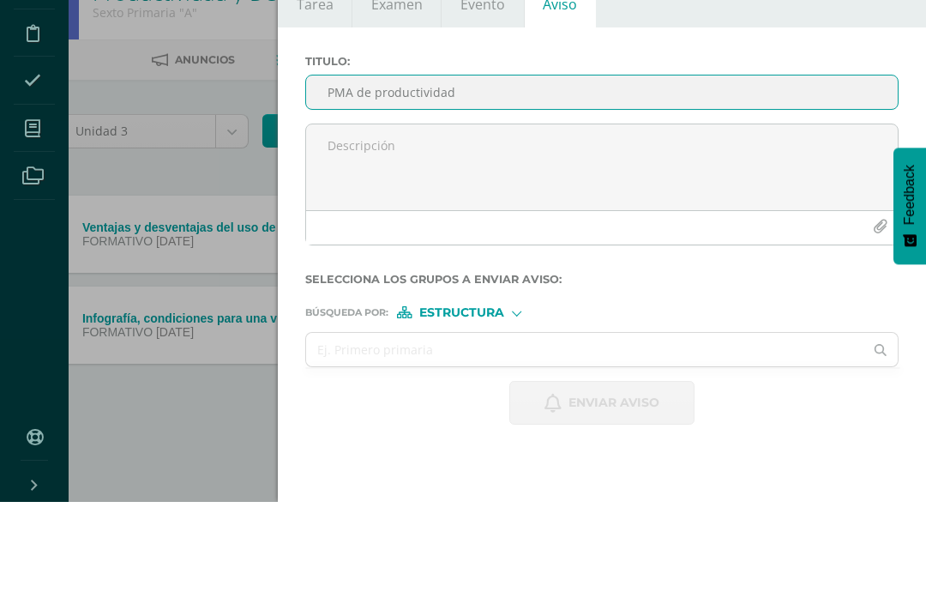
type input "PMA de productividad"
click at [739, 214] on textarea at bounding box center [602, 257] width 592 height 86
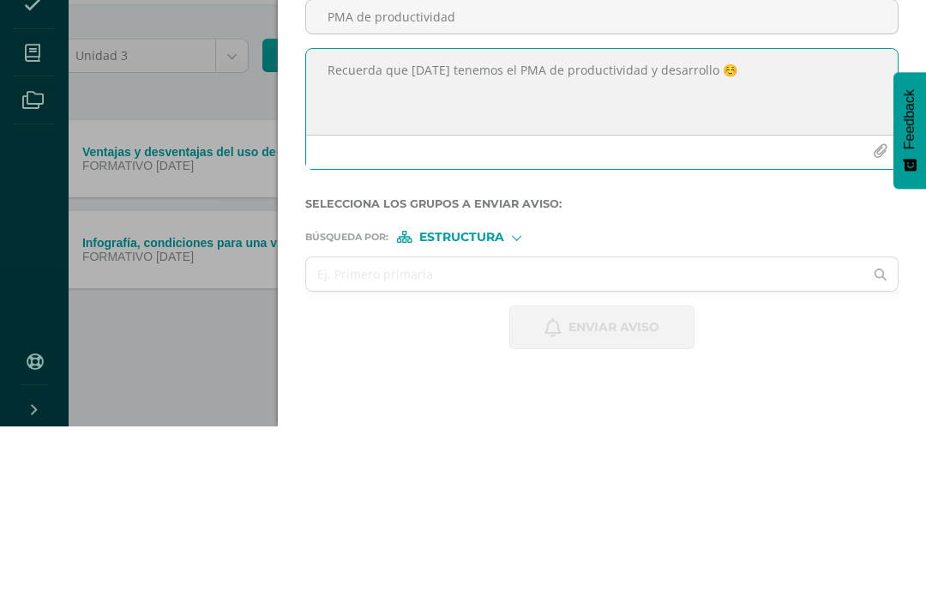
click at [708, 214] on textarea "Recuerda que [DATE] tenemos el PMA de productividad y desarrollo ☺️" at bounding box center [602, 257] width 592 height 86
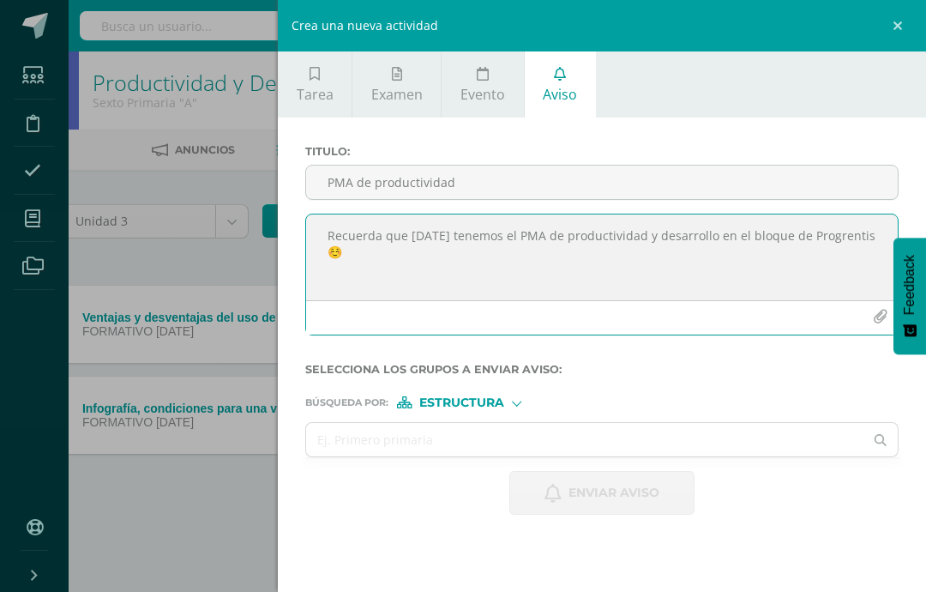
type textarea "Recuerda que [DATE] tenemos el PMA de productividad y desarrollo en el bloque d…"
click at [470, 402] on span "Estructura" at bounding box center [461, 402] width 85 height 9
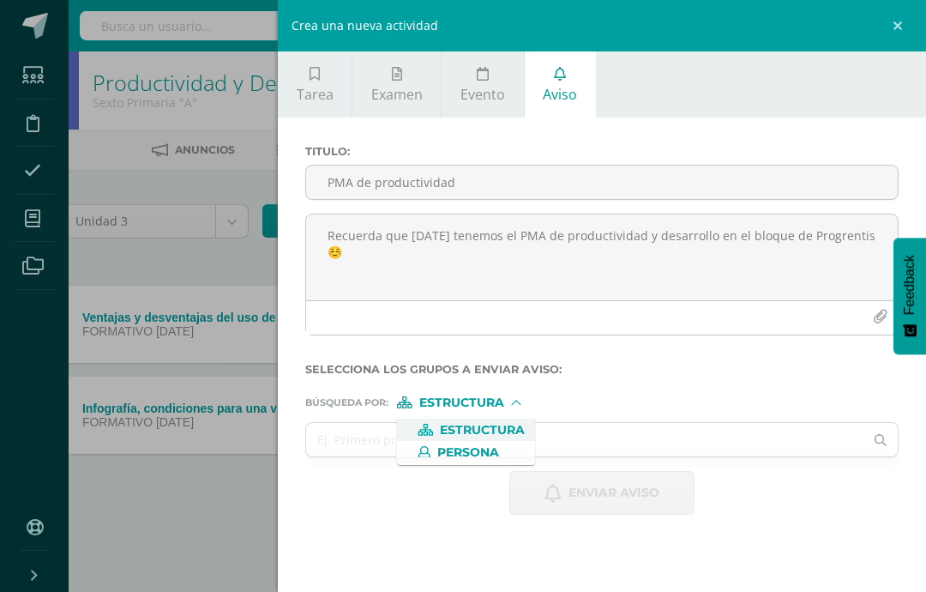
click at [628, 446] on input "text" at bounding box center [584, 439] width 557 height 33
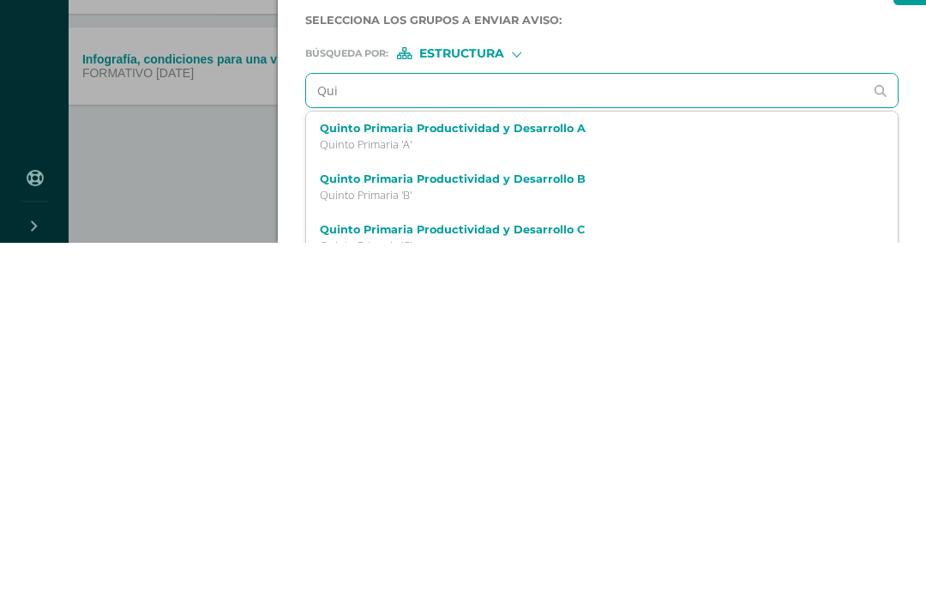
type input "Quin"
click at [674, 513] on div "Quinto Primaria Productividad y Desarrollo C Quinto Primaria 'C'" at bounding box center [602, 538] width 592 height 51
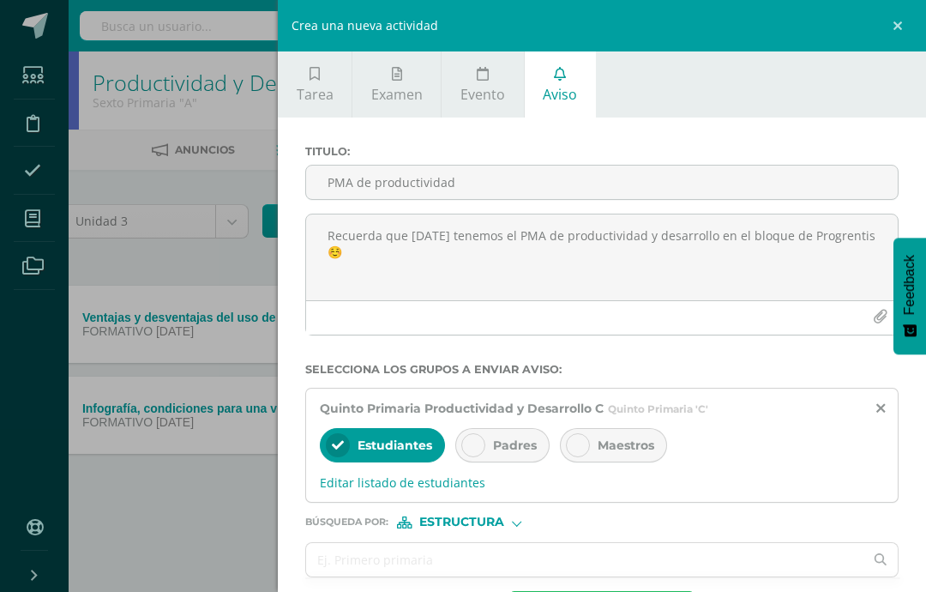
click at [469, 449] on icon at bounding box center [473, 445] width 12 height 12
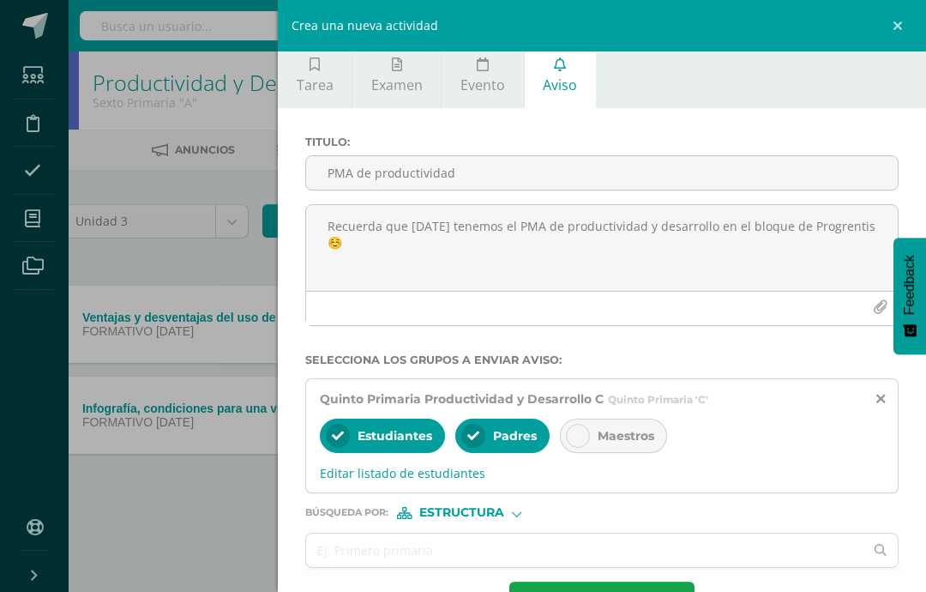
scroll to position [9, 0]
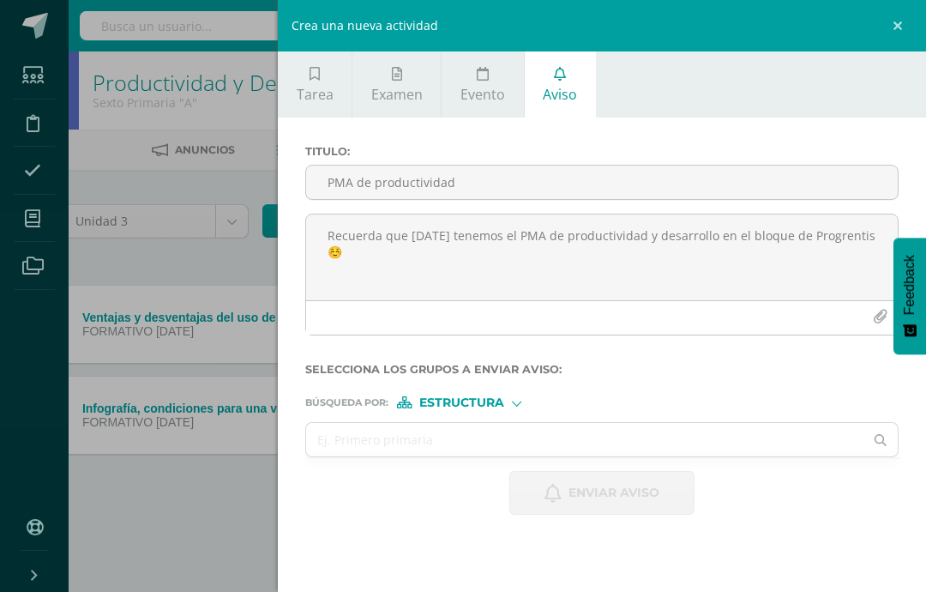
scroll to position [0, 0]
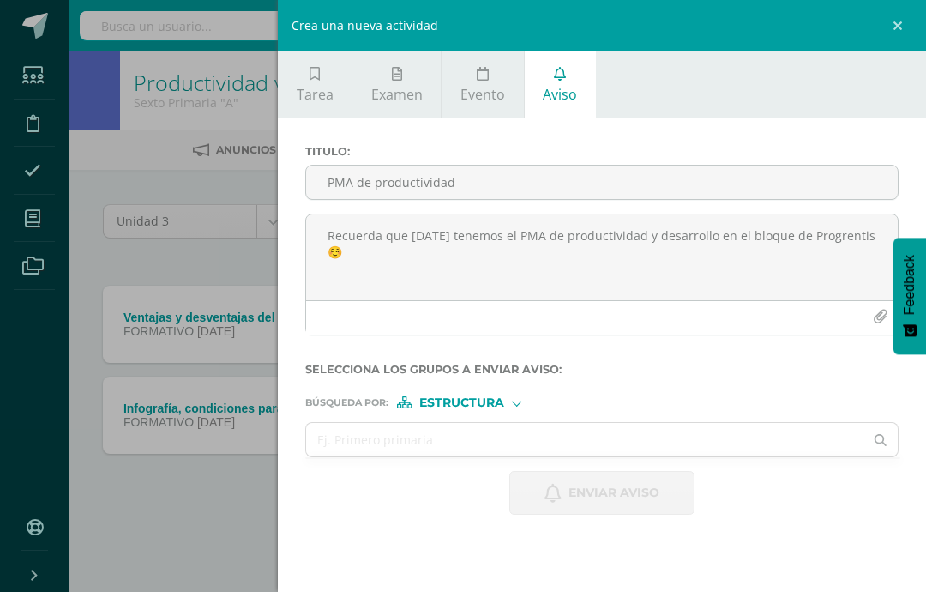
click at [516, 184] on input "PMA de productividad" at bounding box center [602, 182] width 592 height 33
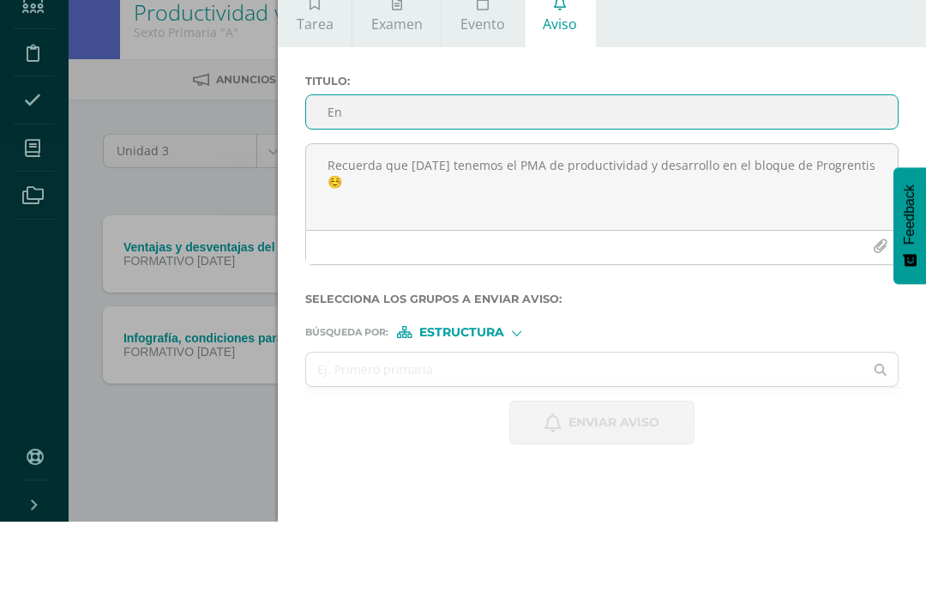
type input "E"
type input "D"
click at [703, 214] on textarea "Recuerda que [DATE] tenemos el PMA de productividad y desarrollo en el bloque d…" at bounding box center [602, 257] width 592 height 86
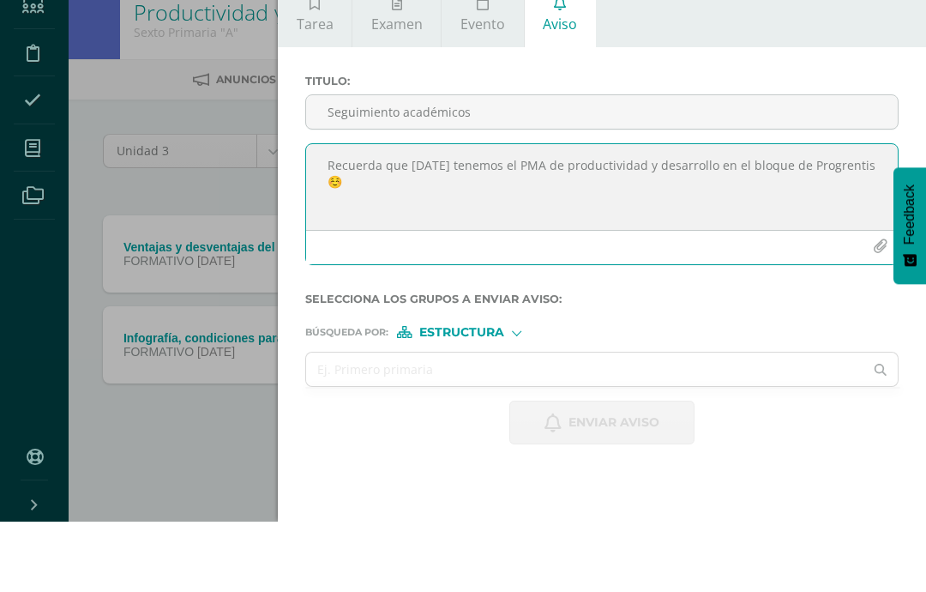
scroll to position [0, 41]
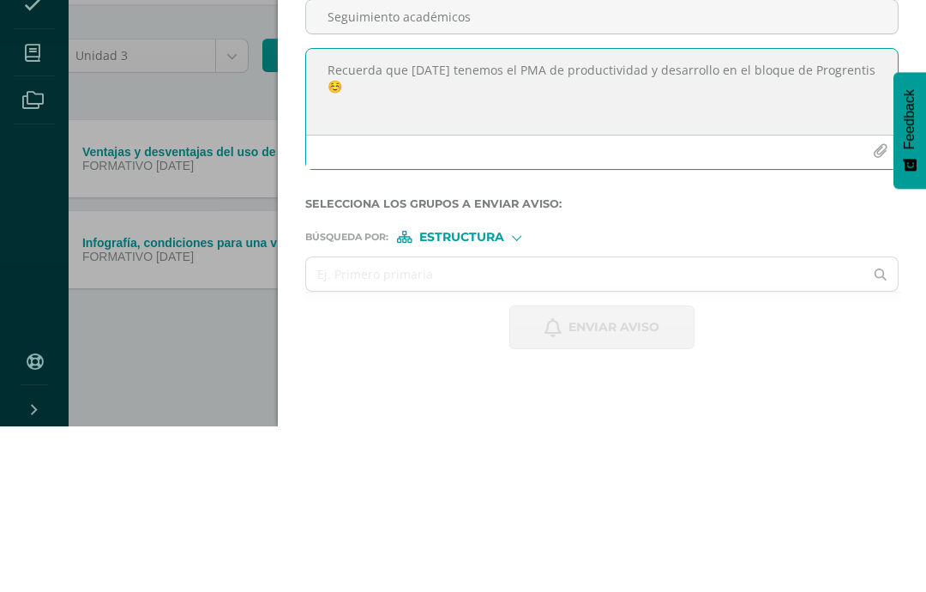
click at [497, 166] on input "Seguimiento académicos" at bounding box center [602, 182] width 592 height 33
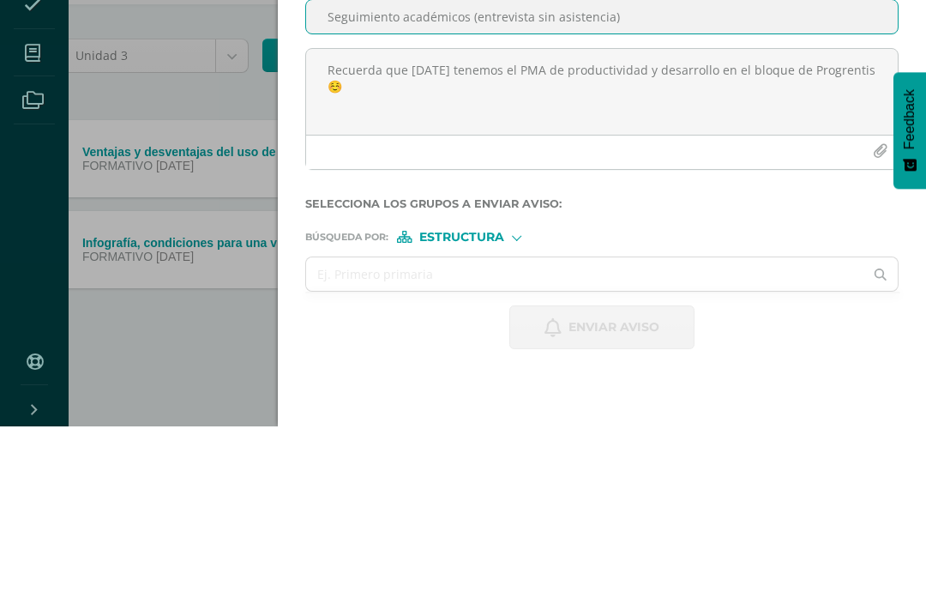
type input "Seguimiento académicos (entrevista sin asistencia)"
click at [618, 214] on textarea "Recuerda que [DATE] tenemos el PMA de productividad y desarrollo en el bloque d…" at bounding box center [602, 257] width 592 height 86
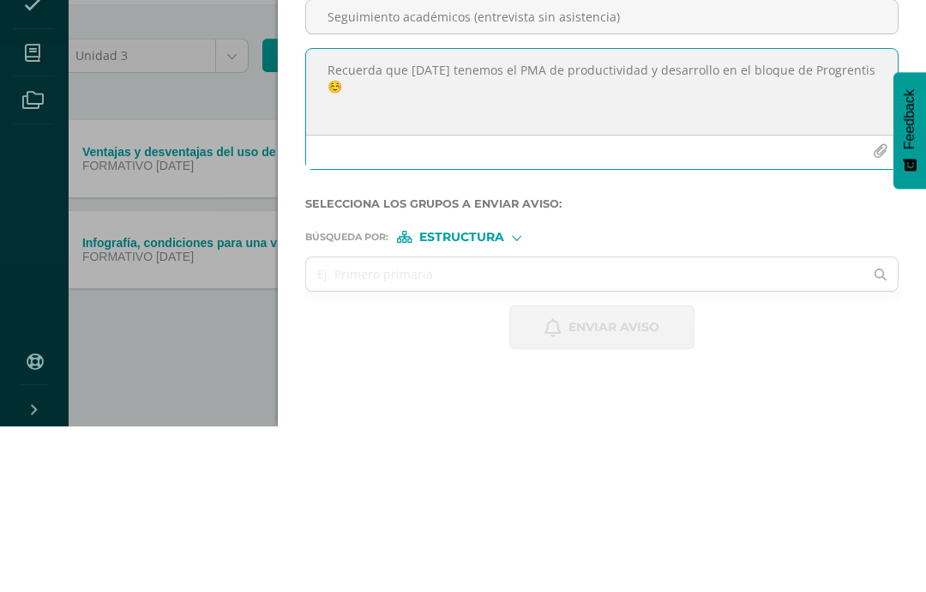
paste textarea "Loremipsu dolors am consect Ad el seddo eiusmodtem incididuntut. La etdolo m al…"
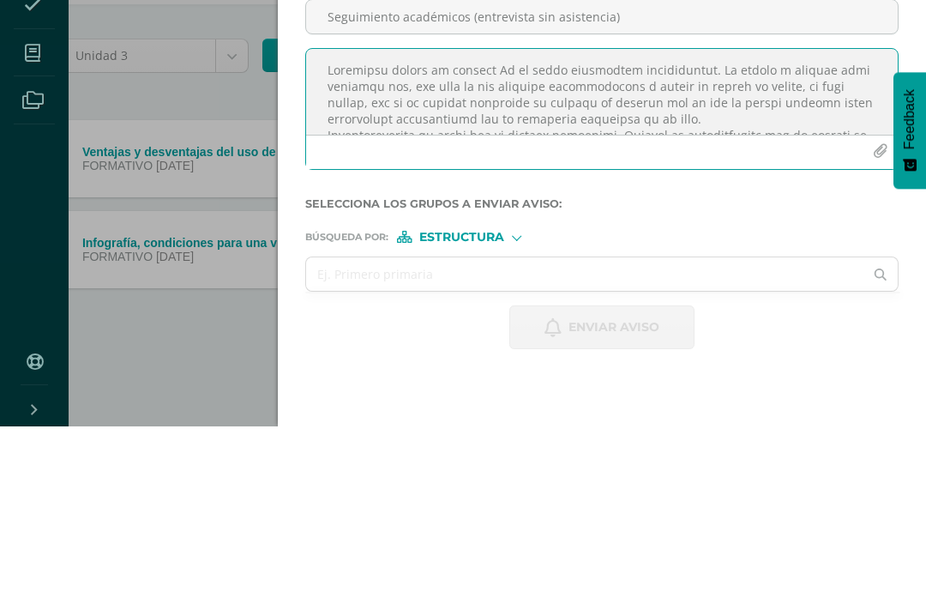
scroll to position [540, 0]
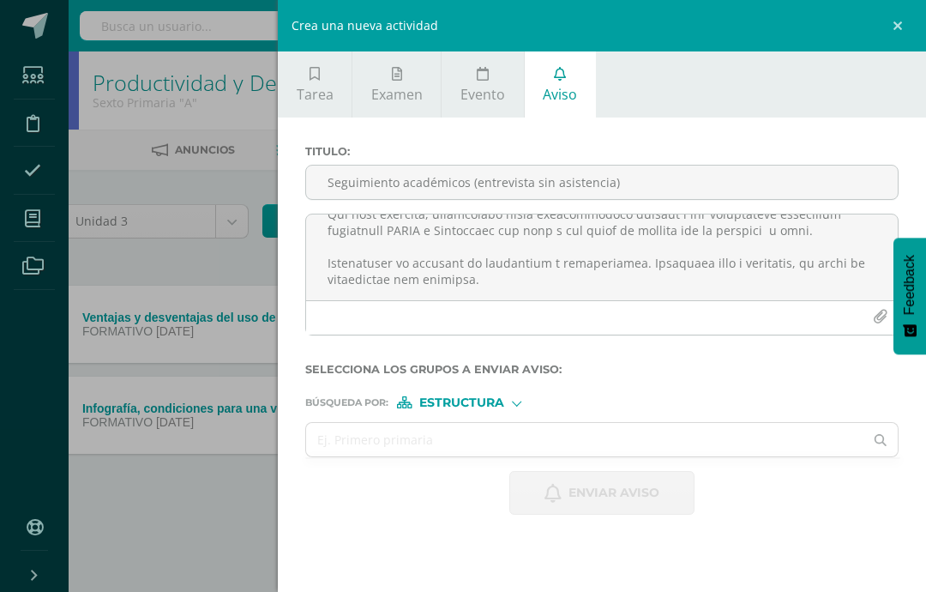
type textarea "Loremipsu dolors am consect Ad el seddo eiusmodtem incididuntut. La etdolo m al…"
click at [667, 452] on input "text" at bounding box center [584, 439] width 557 height 33
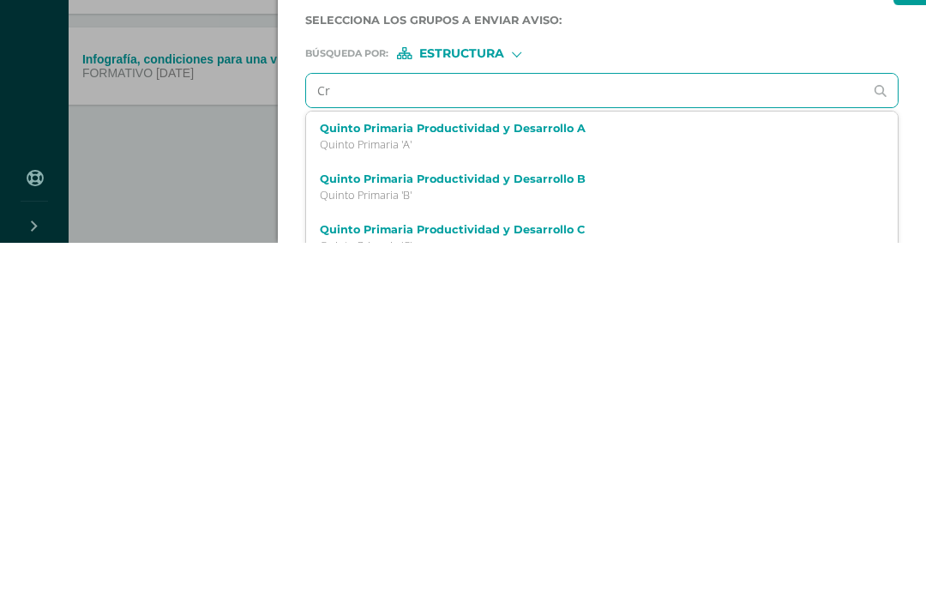
type input "C"
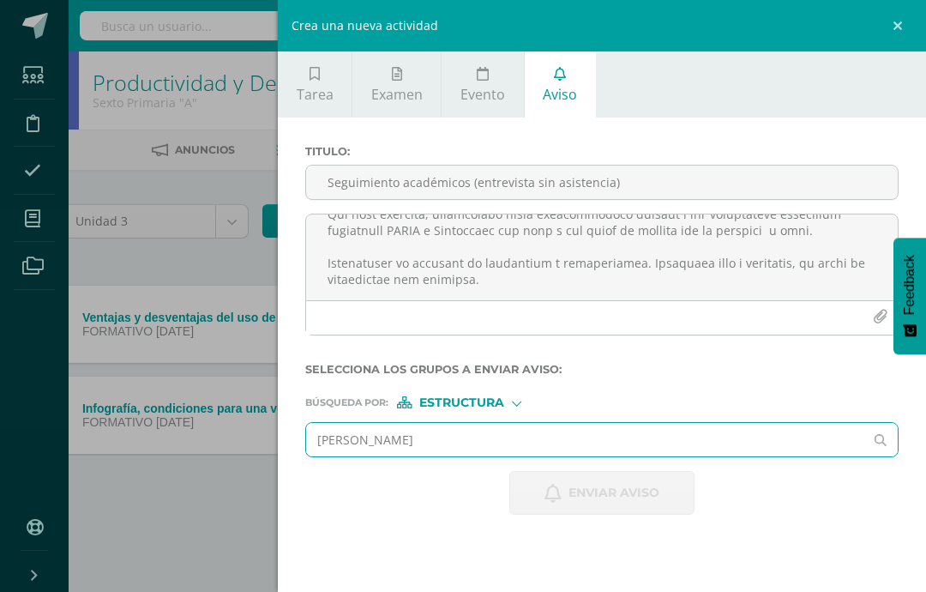
type input "[PERSON_NAME]"
click at [489, 398] on div "Búsqueda por : Estructura Estructura Persona" at bounding box center [601, 396] width 593 height 26
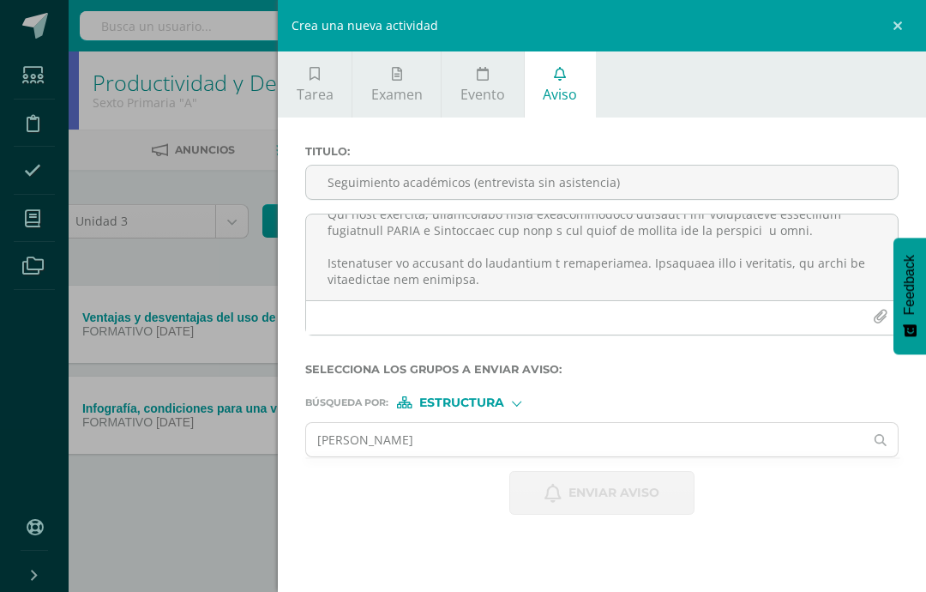
click at [476, 407] on span "Estructura" at bounding box center [461, 402] width 85 height 9
click at [485, 452] on span "Persona" at bounding box center [468, 452] width 62 height 9
click at [483, 441] on input "text" at bounding box center [584, 439] width 557 height 33
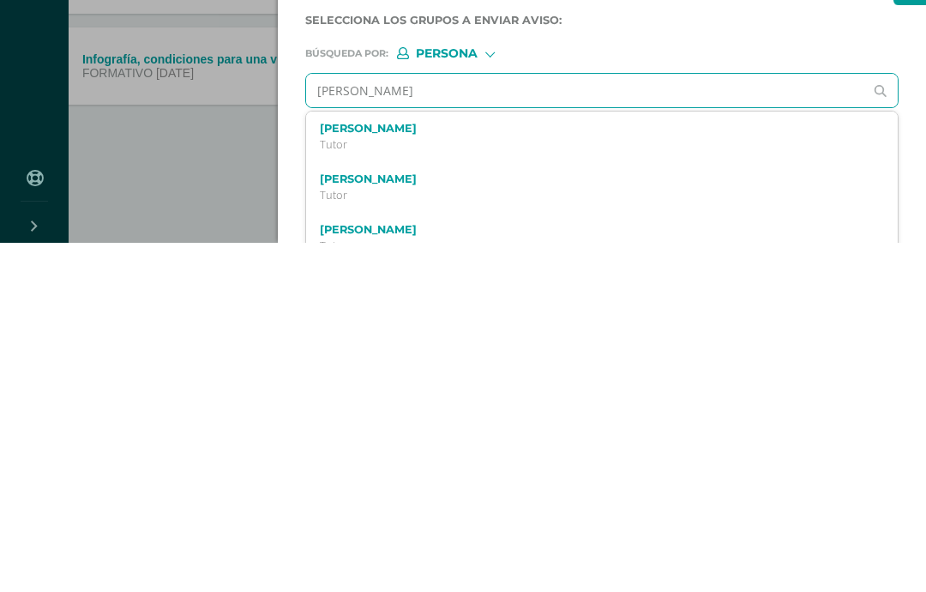
type input "[PERSON_NAME]"
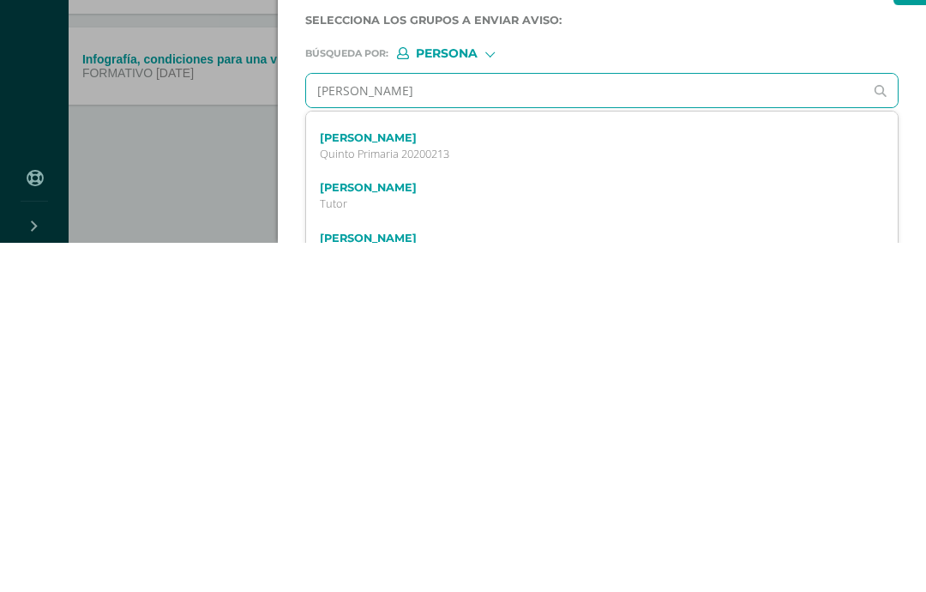
scroll to position [104, 0]
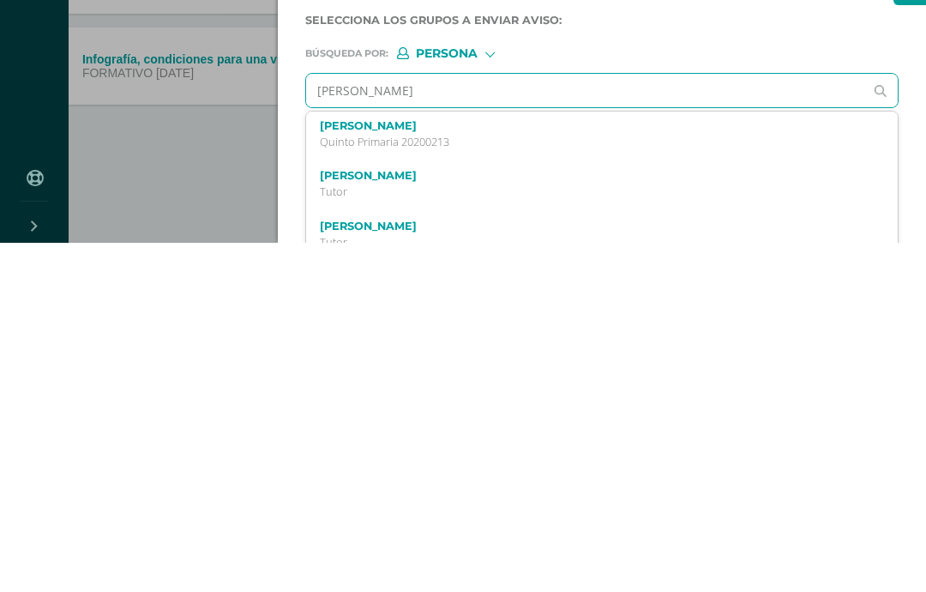
click at [725, 468] on label "[PERSON_NAME]" at bounding box center [589, 474] width 539 height 13
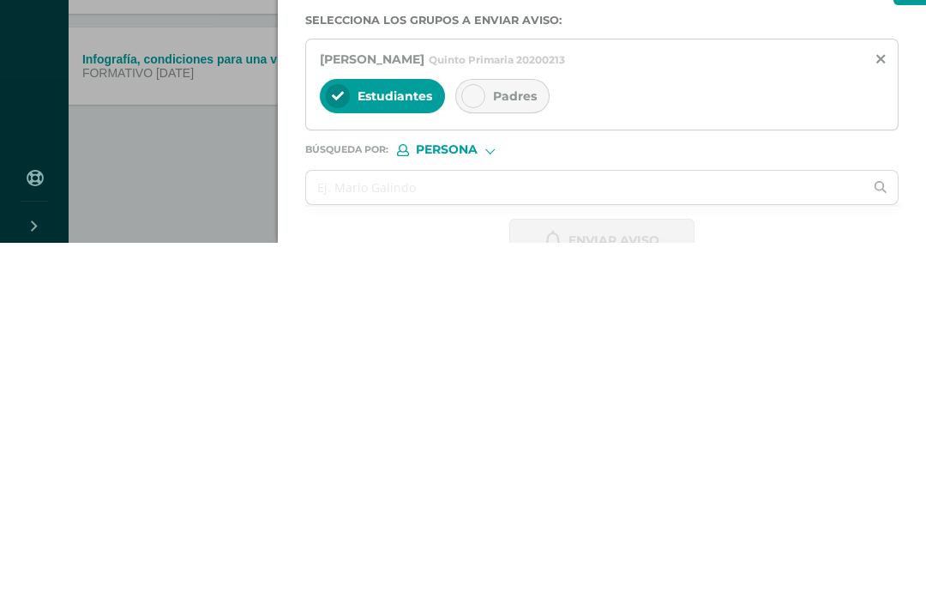
scroll to position [0, 0]
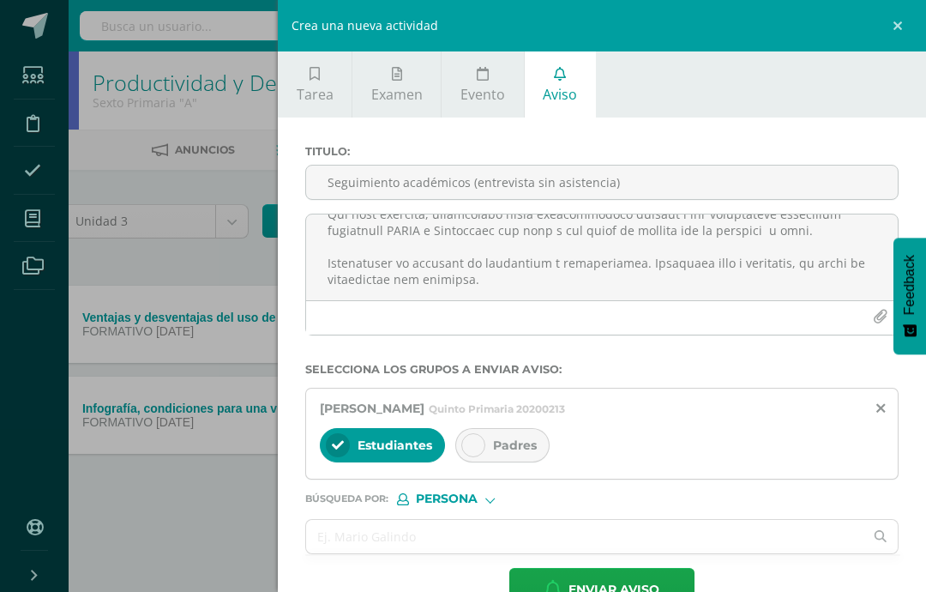
click at [479, 451] on icon at bounding box center [473, 445] width 12 height 12
click at [485, 531] on input "text" at bounding box center [584, 536] width 557 height 33
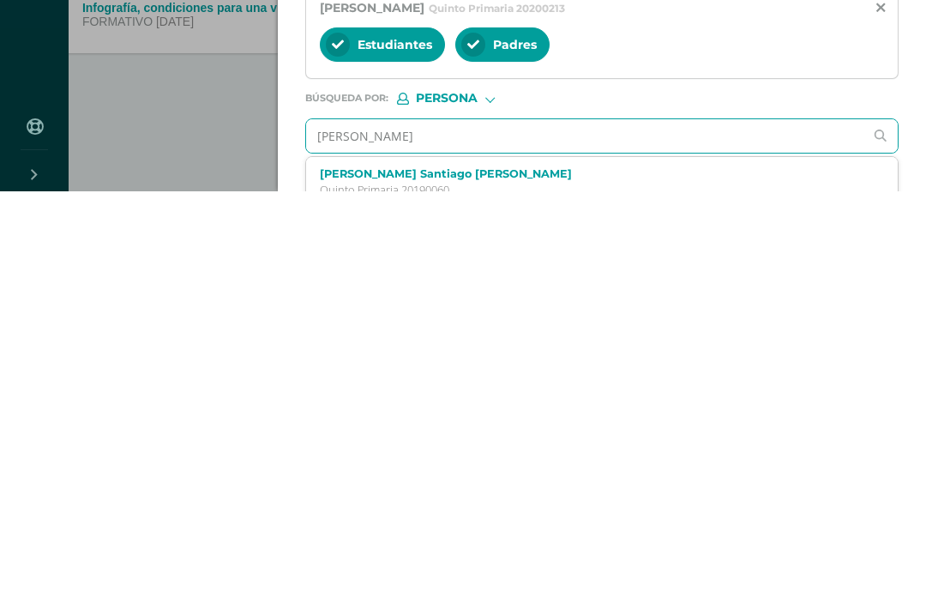
type input "[PERSON_NAME]"
click at [479, 557] on div "[PERSON_NAME] Santiago [PERSON_NAME] Primaria 20190060" at bounding box center [602, 582] width 592 height 51
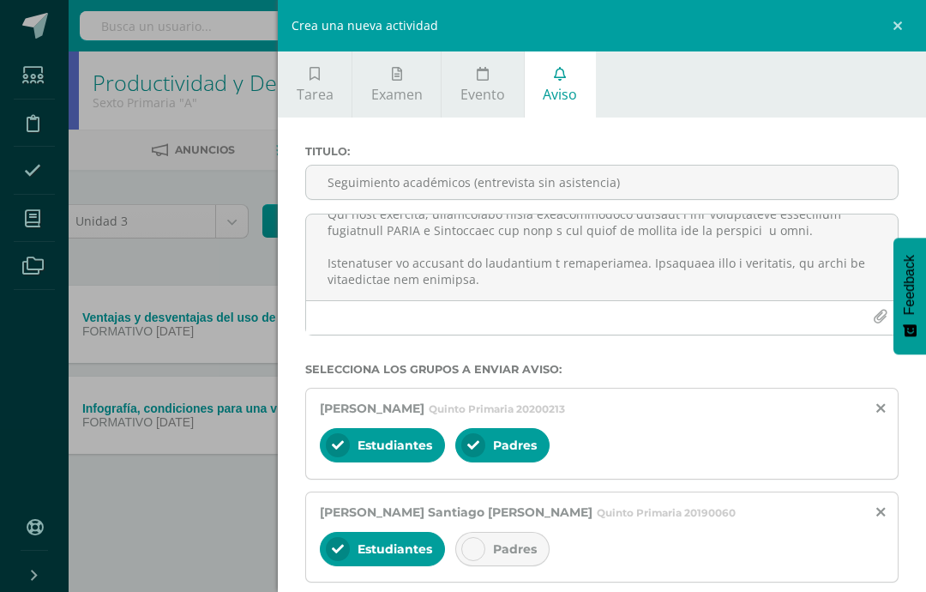
click at [478, 551] on icon at bounding box center [473, 549] width 12 height 12
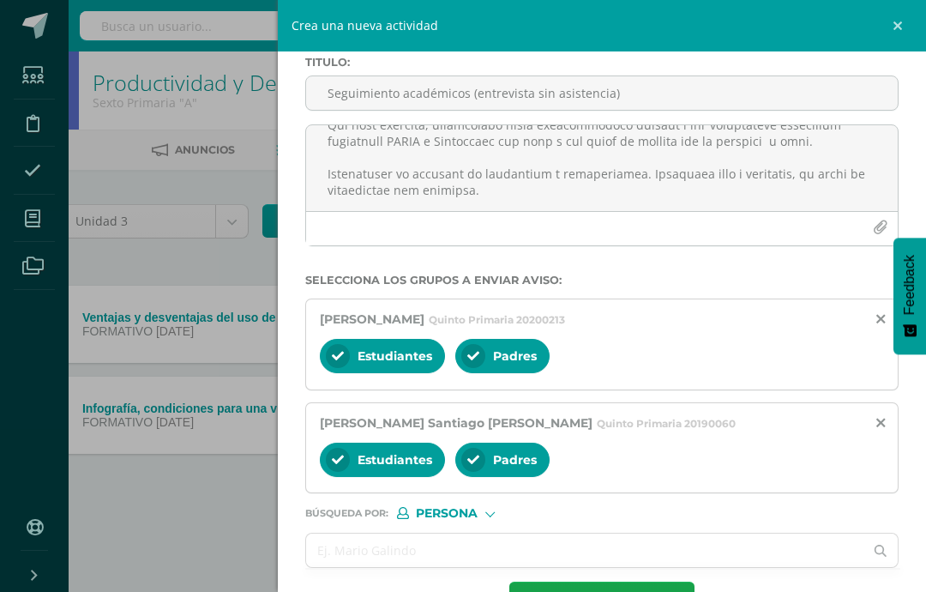
scroll to position [88, 0]
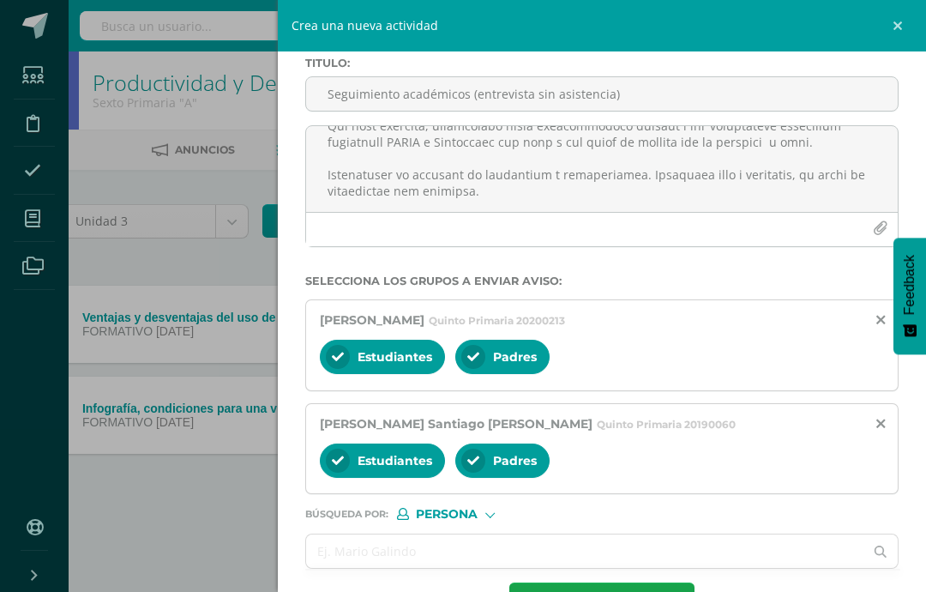
click at [339, 555] on input "text" at bounding box center [584, 550] width 557 height 33
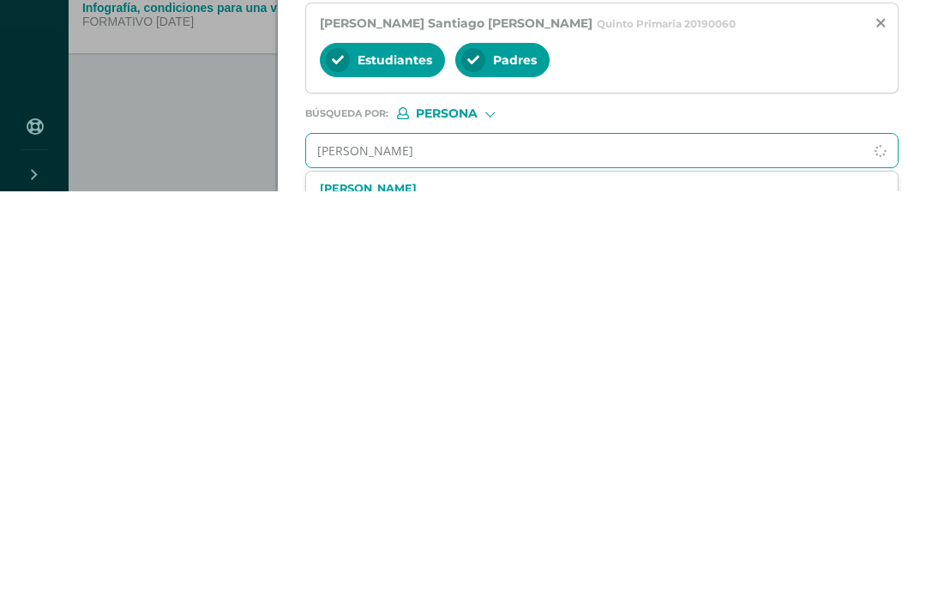
type input "[PERSON_NAME]"
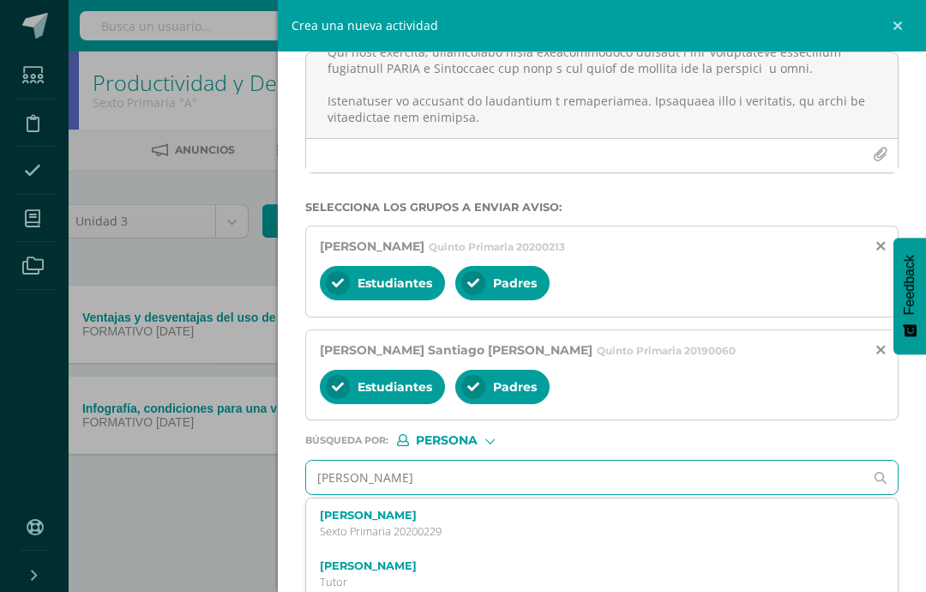
scroll to position [160, 0]
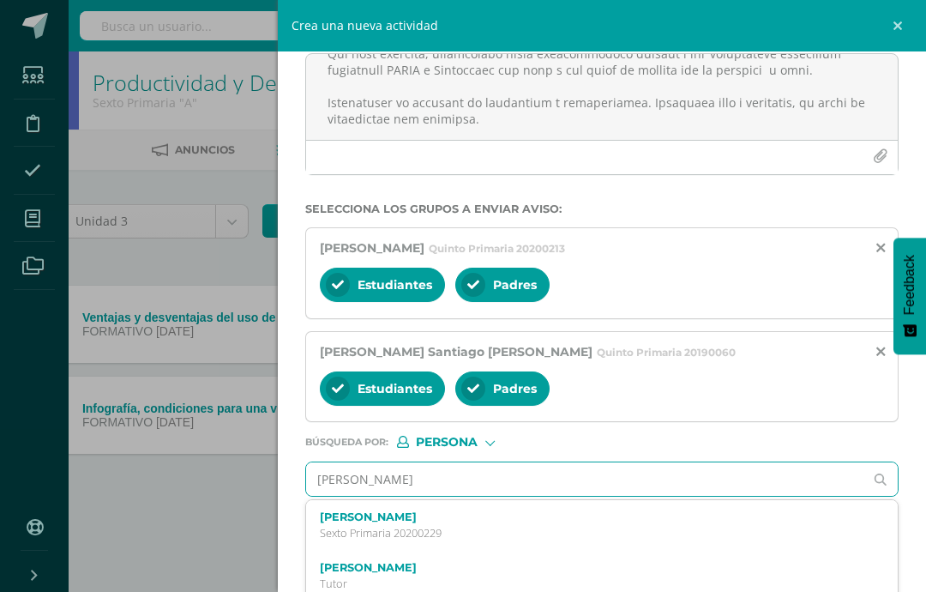
click at [419, 536] on p "Sexto Primaria 20200229" at bounding box center [589, 533] width 539 height 15
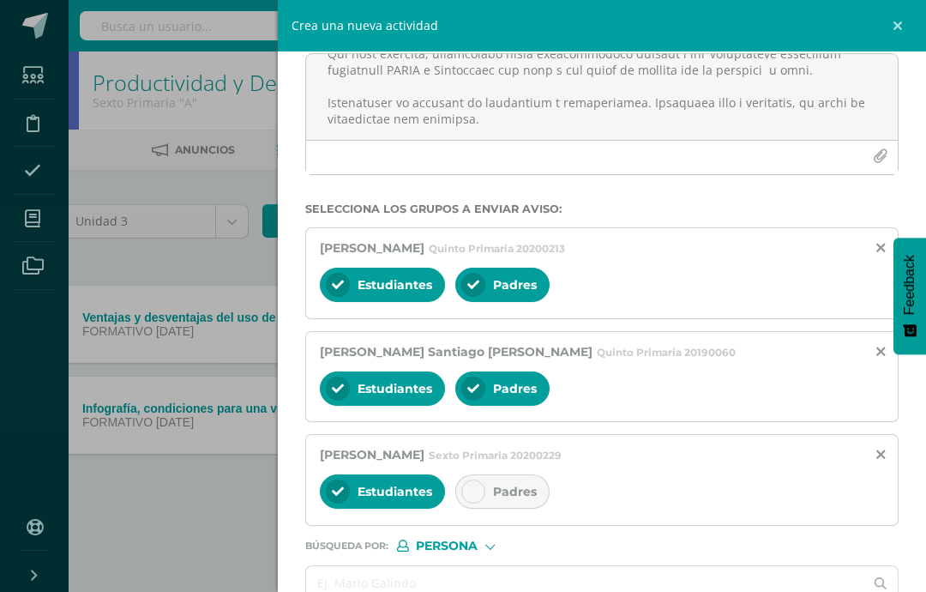
click at [471, 491] on div at bounding box center [473, 491] width 24 height 24
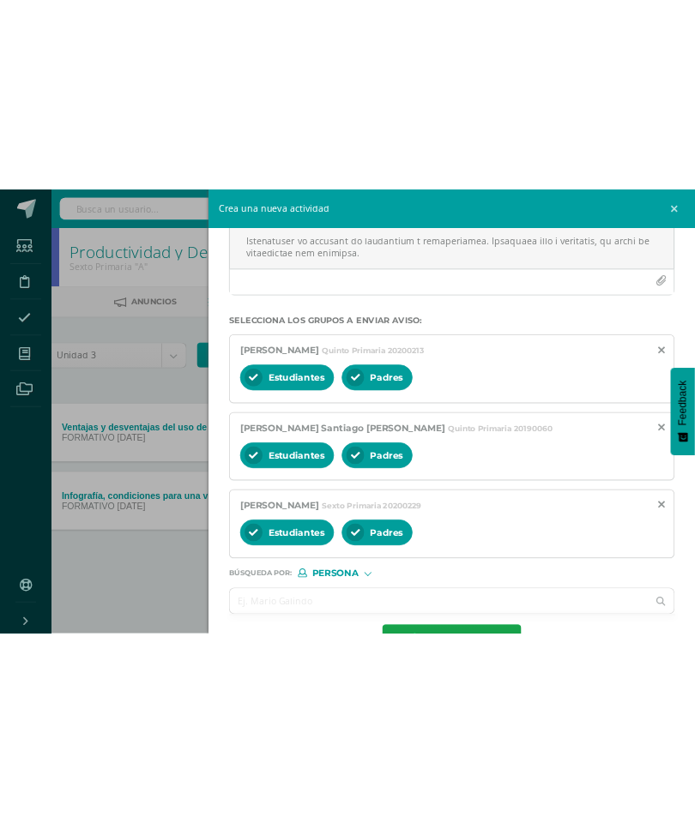
scroll to position [193, 0]
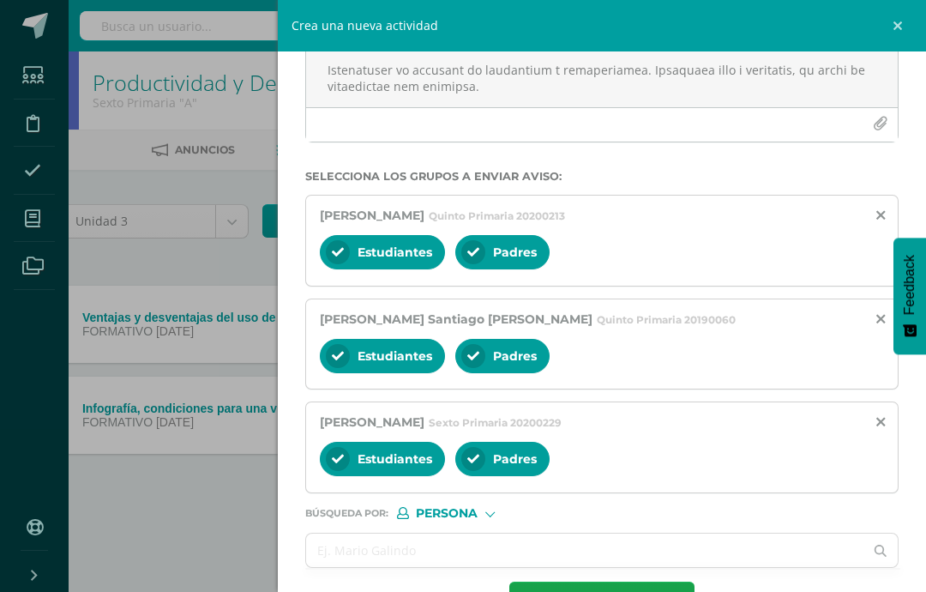
click at [588, 554] on input "text" at bounding box center [584, 549] width 557 height 33
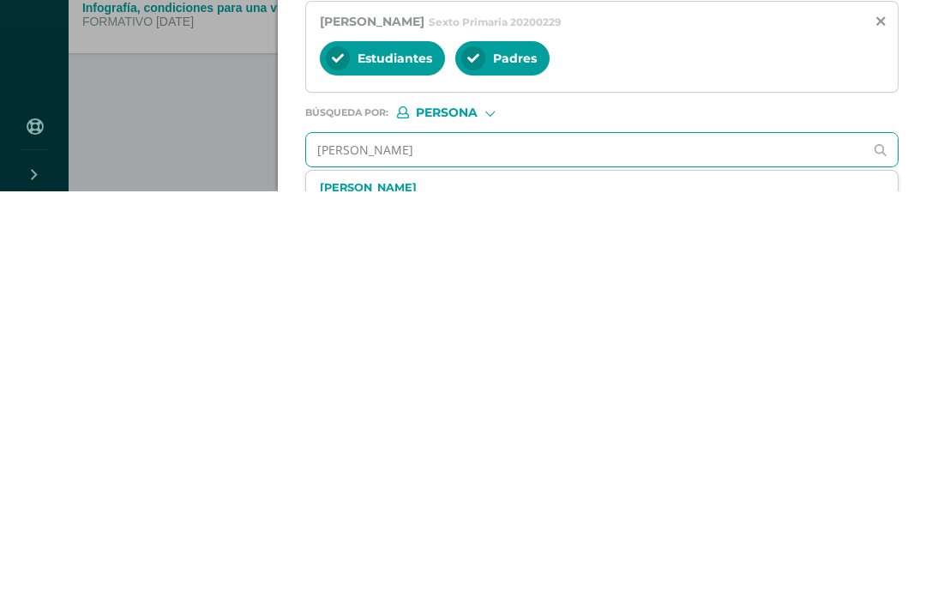
type input "[PERSON_NAME]"
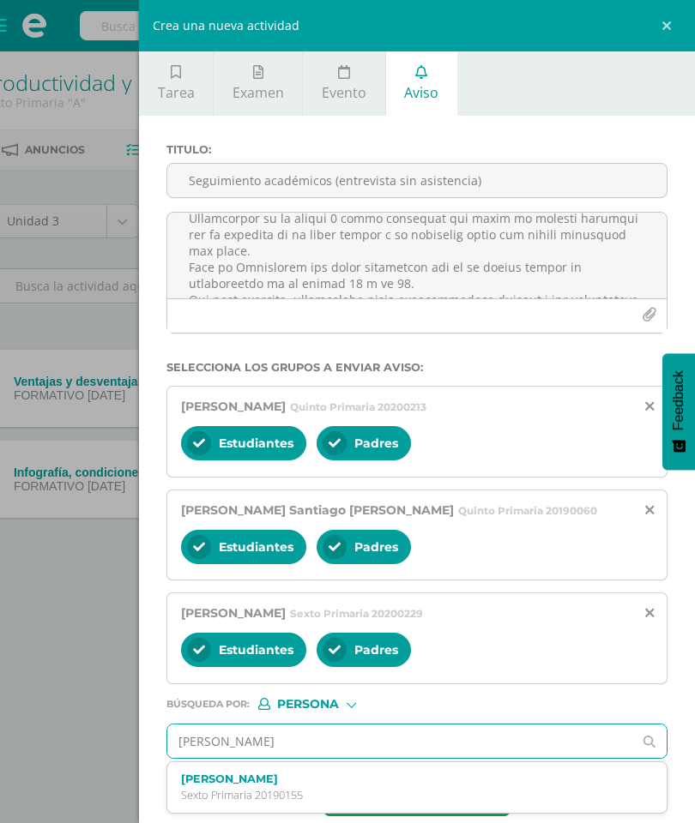
scroll to position [0, 0]
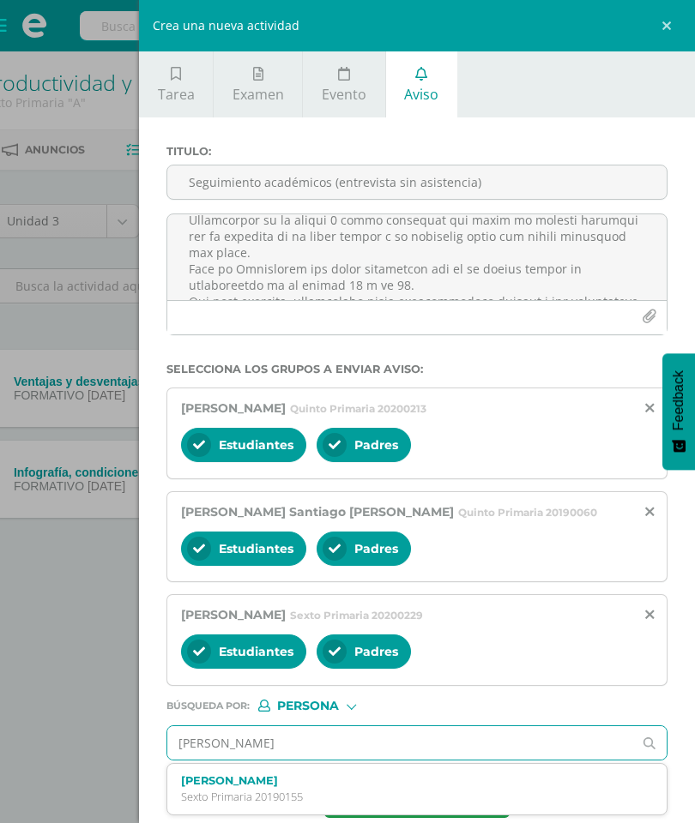
click at [327, 591] on label "[PERSON_NAME]" at bounding box center [406, 780] width 451 height 13
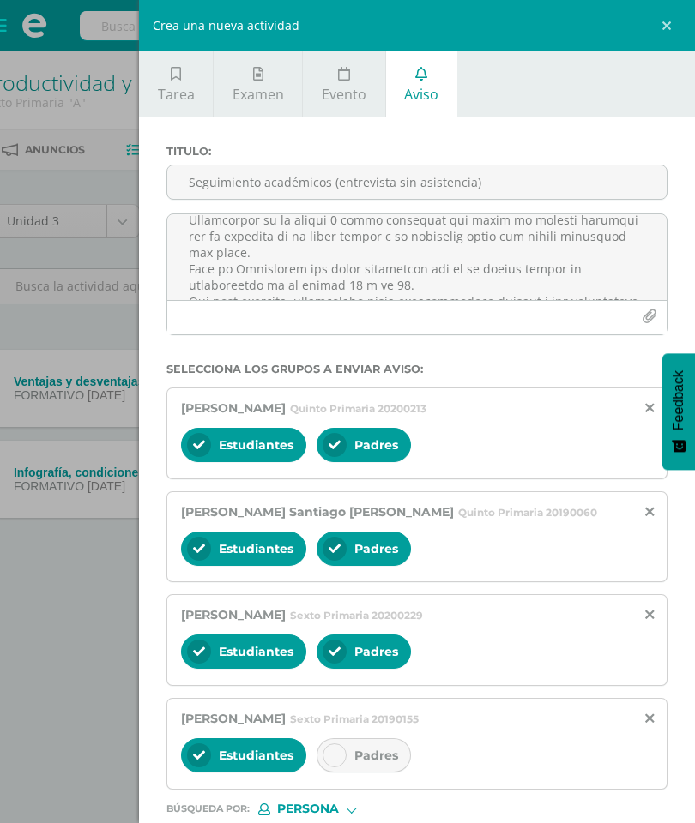
click at [342, 591] on div at bounding box center [334, 756] width 24 height 24
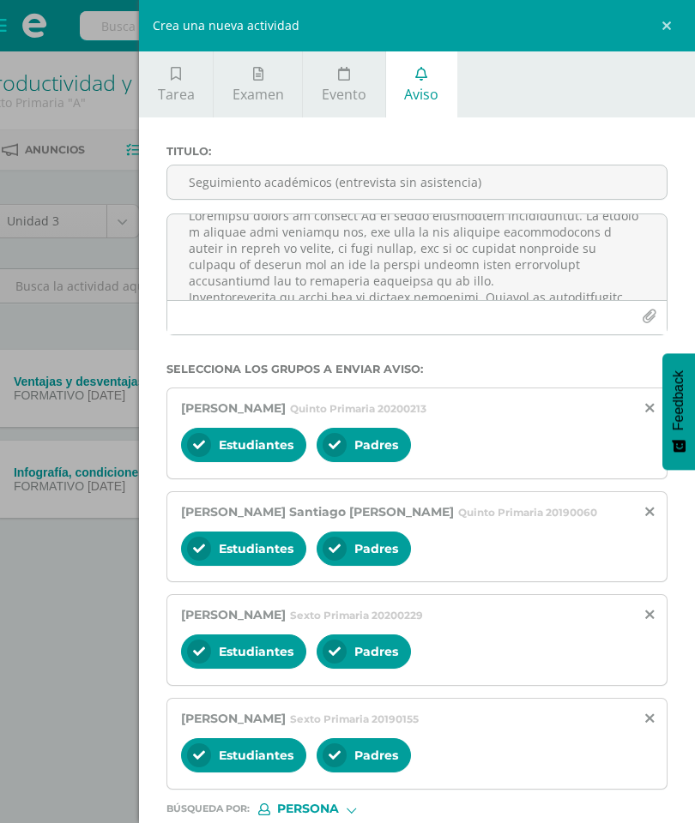
scroll to position [15, 0]
click at [350, 238] on textarea at bounding box center [416, 257] width 499 height 86
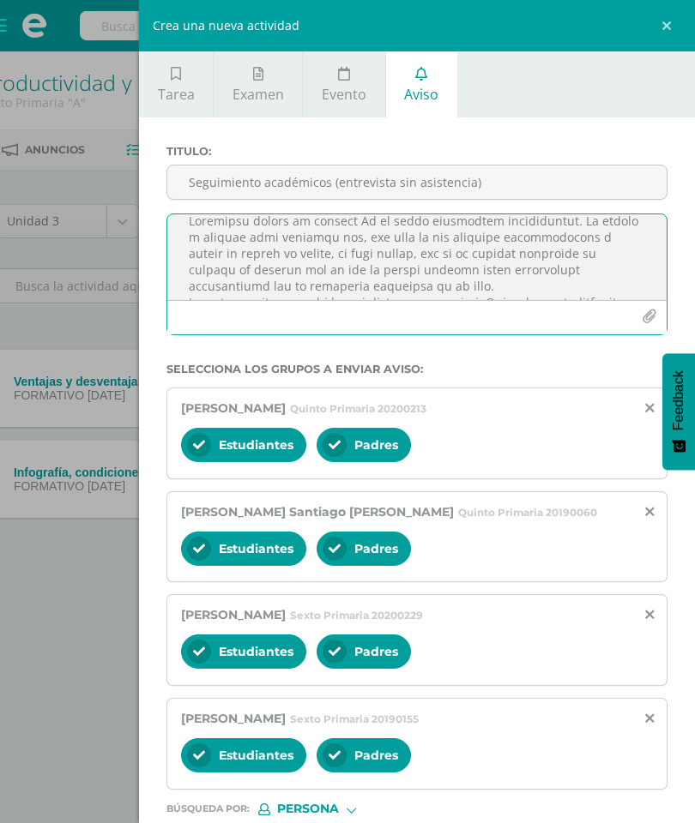
click at [336, 235] on textarea at bounding box center [416, 257] width 499 height 86
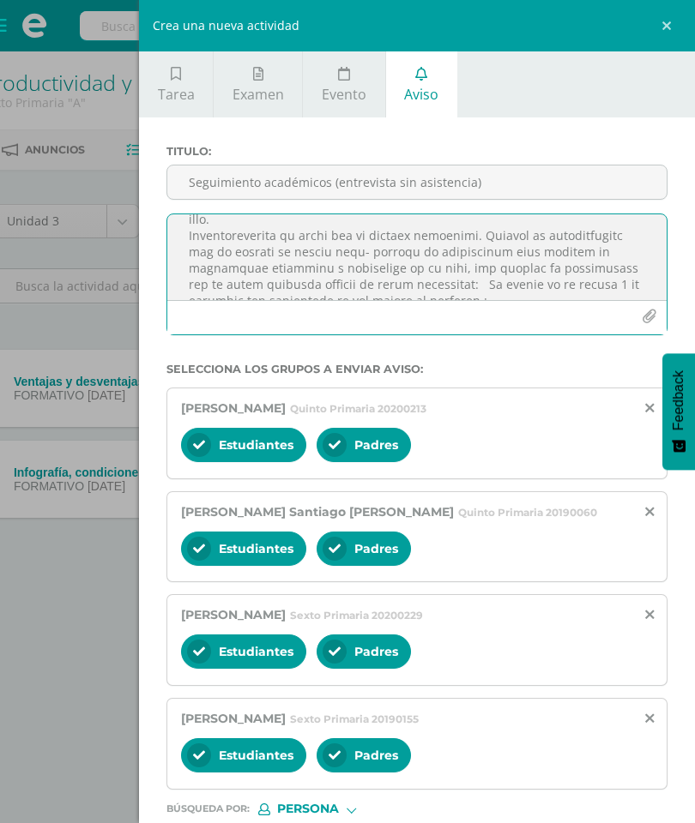
scroll to position [95, 0]
click at [292, 243] on textarea at bounding box center [416, 257] width 499 height 86
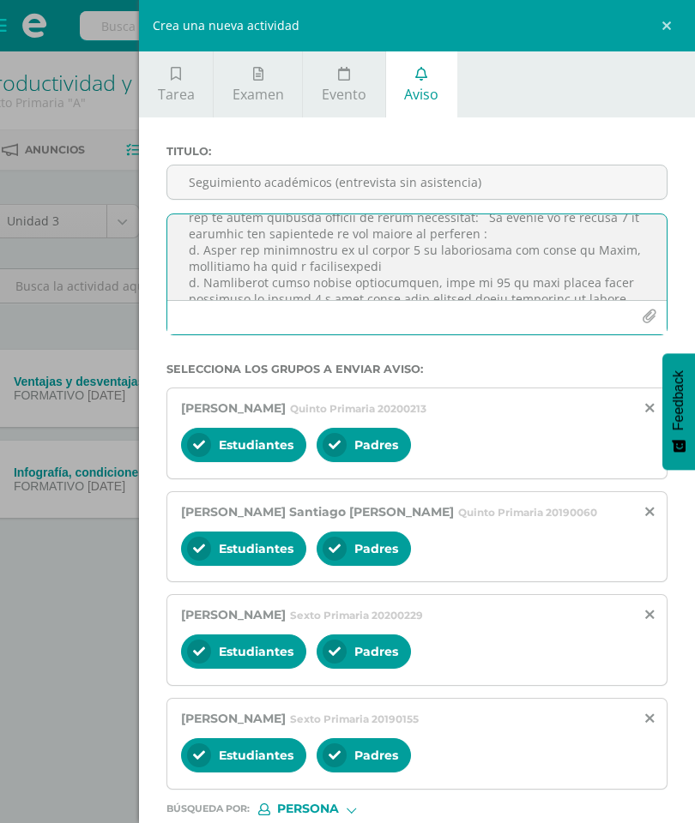
scroll to position [170, 0]
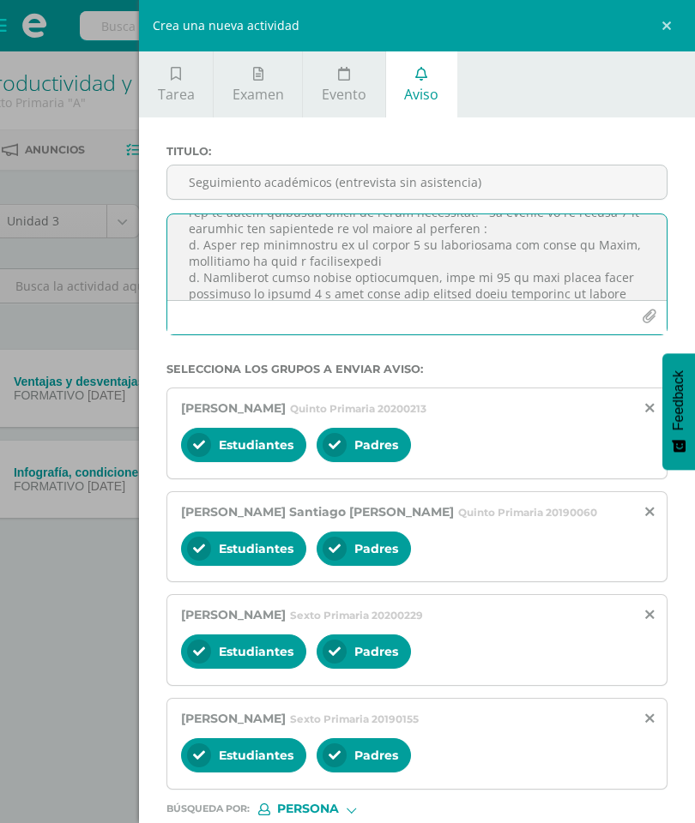
click at [404, 242] on textarea at bounding box center [416, 257] width 499 height 86
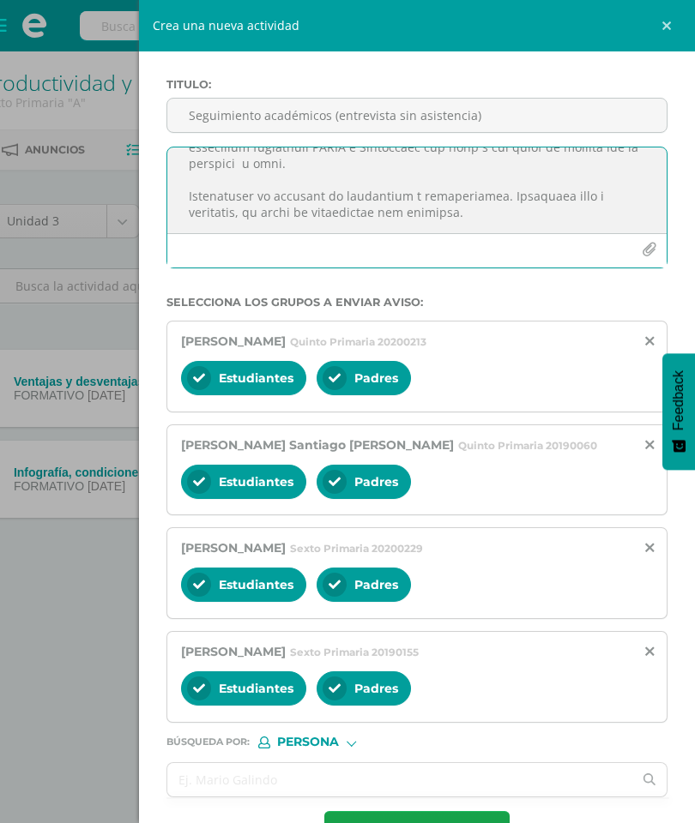
scroll to position [66, 0]
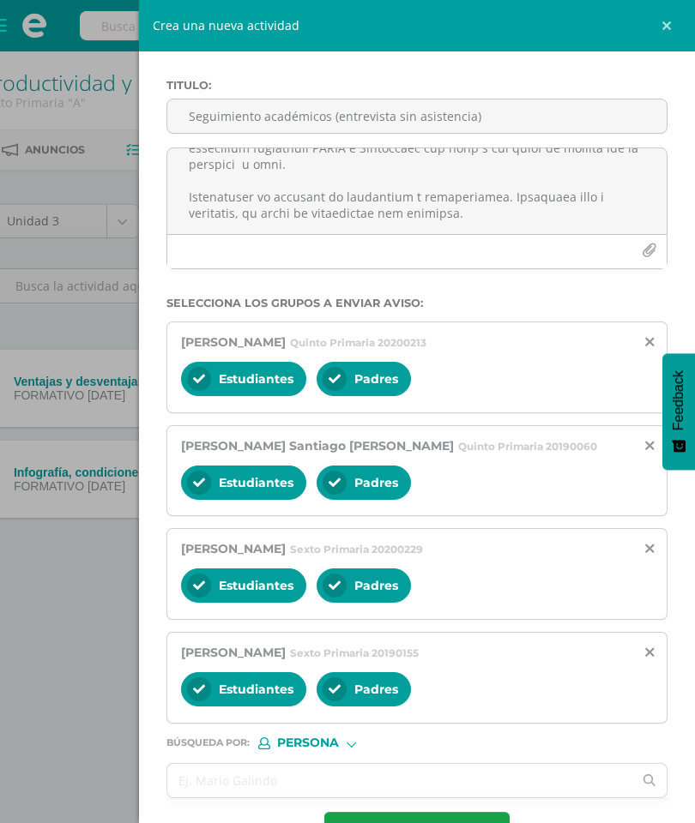
type textarea "Loremipsu dolors am consect Ad el seddo eiusmodtem incididuntut. La etdolo m al…"
click at [431, 591] on input "text" at bounding box center [399, 780] width 465 height 33
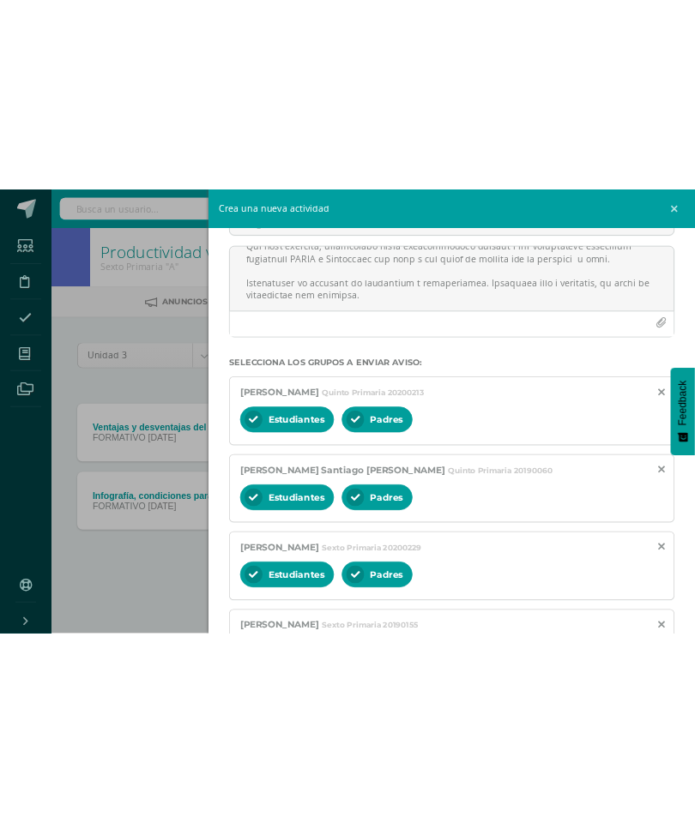
scroll to position [489, 0]
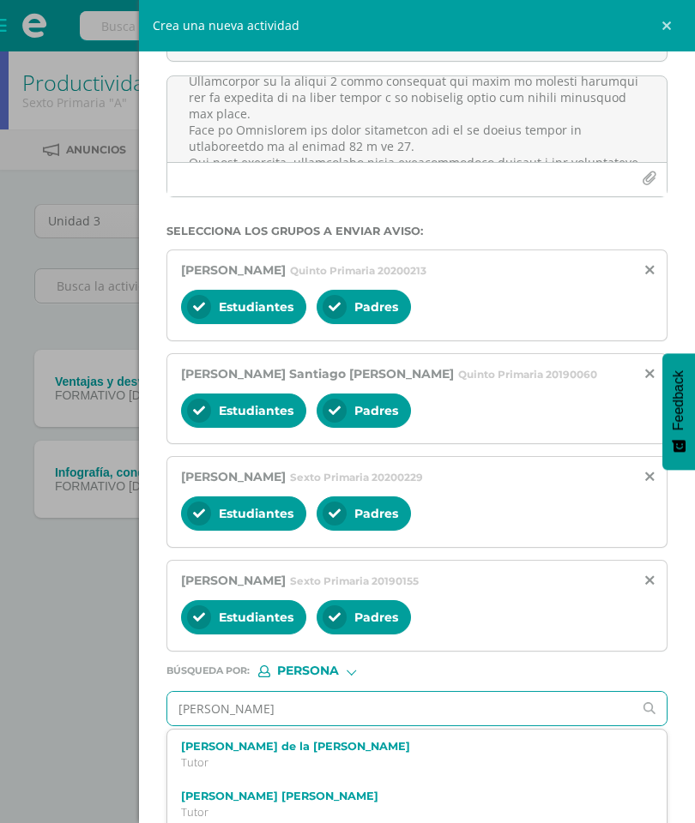
click at [566, 591] on input "[PERSON_NAME]" at bounding box center [399, 708] width 465 height 33
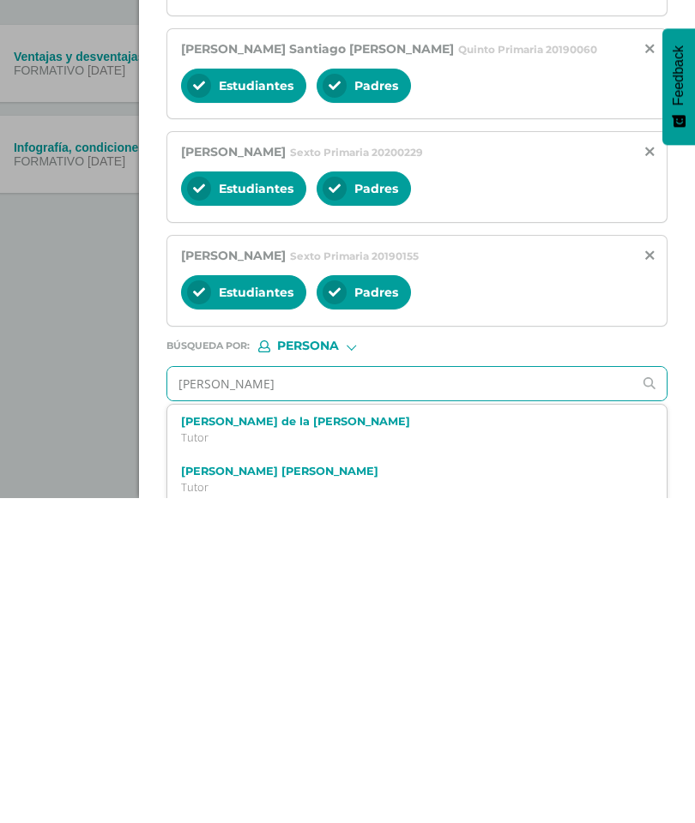
scroll to position [3, 0]
click at [692, 353] on button "Feedback" at bounding box center [678, 411] width 33 height 117
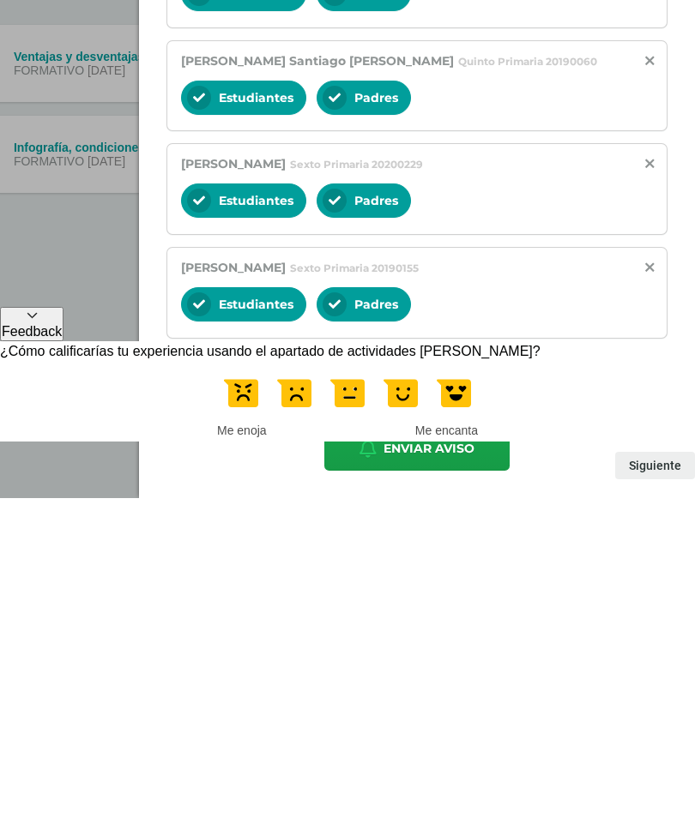
scroll to position [66, 0]
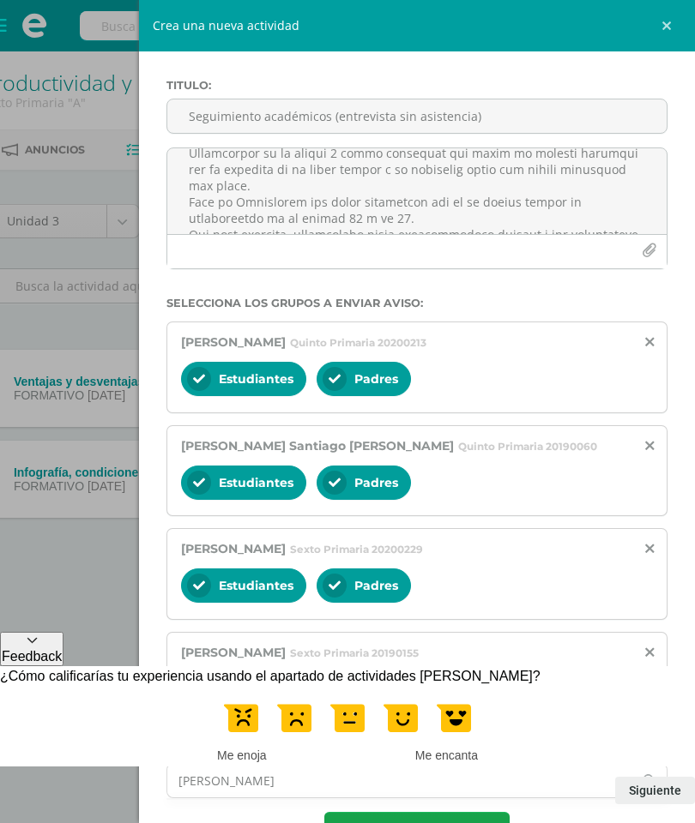
click at [63, 591] on button "Feedback" at bounding box center [31, 649] width 63 height 34
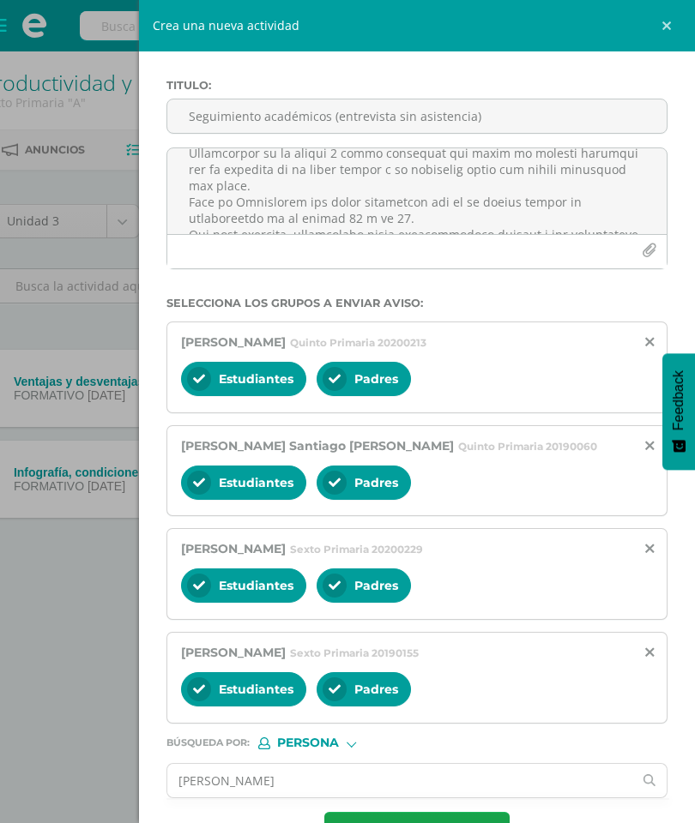
click at [409, 591] on input "[PERSON_NAME]" at bounding box center [399, 780] width 465 height 33
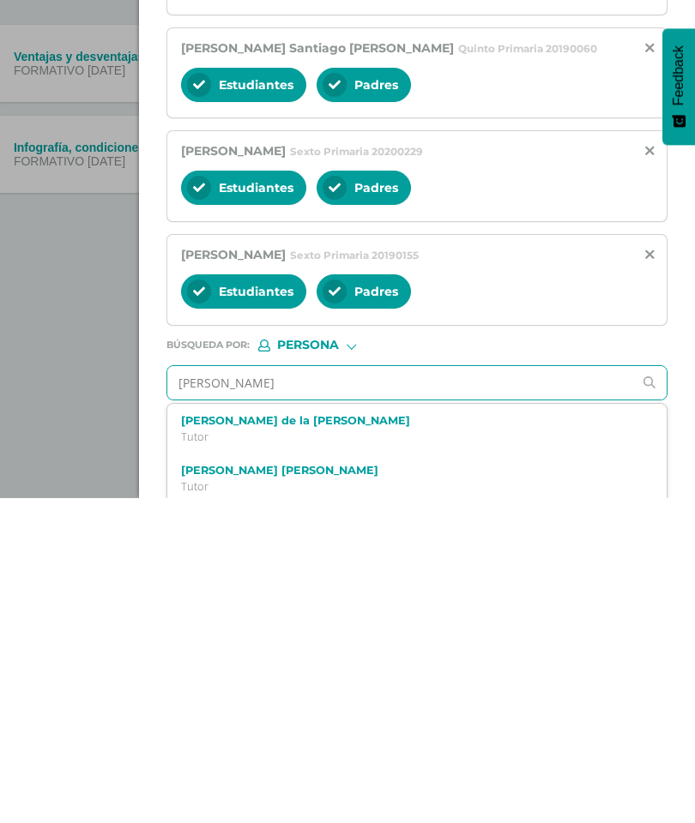
scroll to position [138, 0]
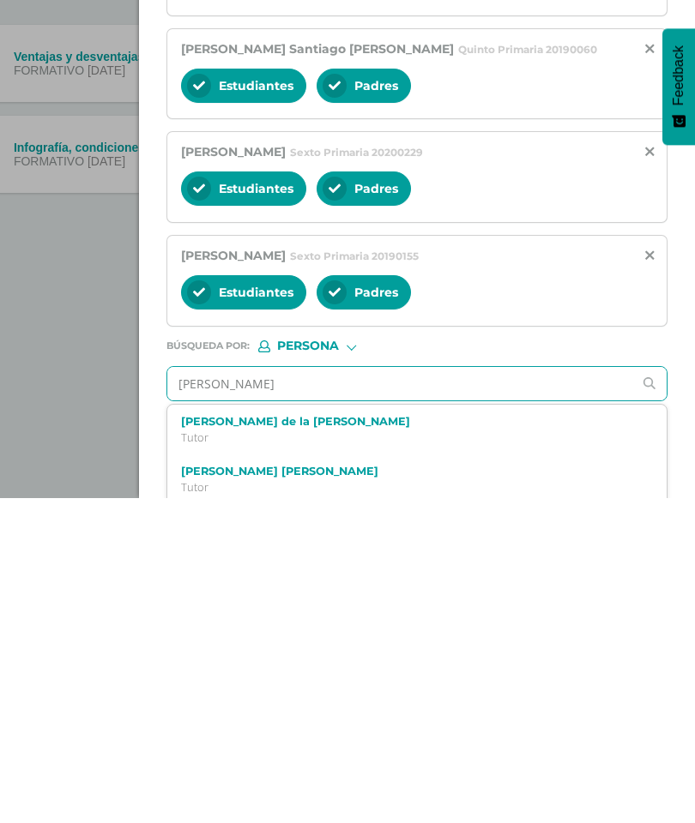
click at [255, 591] on input "[PERSON_NAME]" at bounding box center [399, 708] width 465 height 33
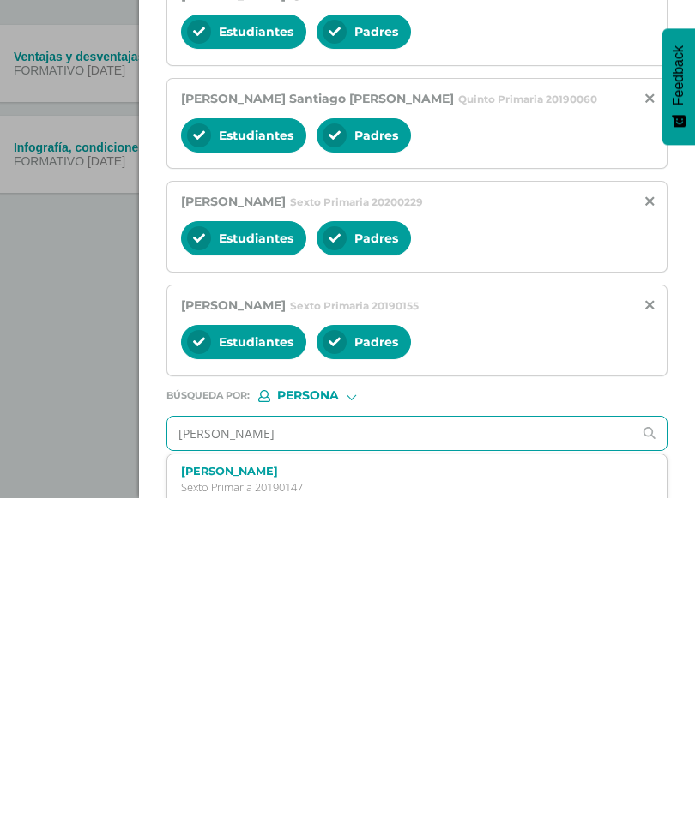
type input "[PERSON_NAME]"
click at [286, 591] on label "[PERSON_NAME]" at bounding box center [406, 796] width 451 height 13
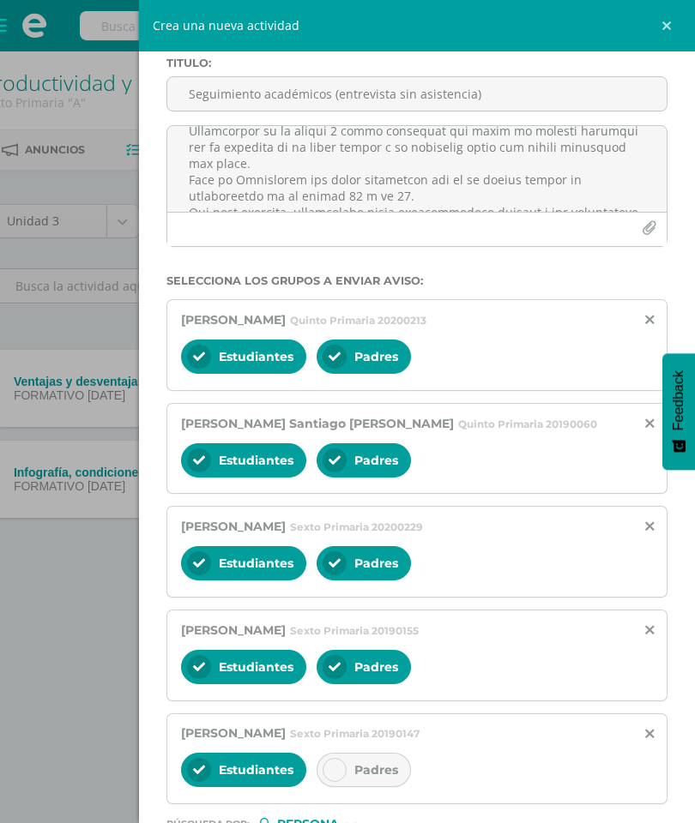
click at [336, 591] on div "Padres" at bounding box center [363, 770] width 94 height 34
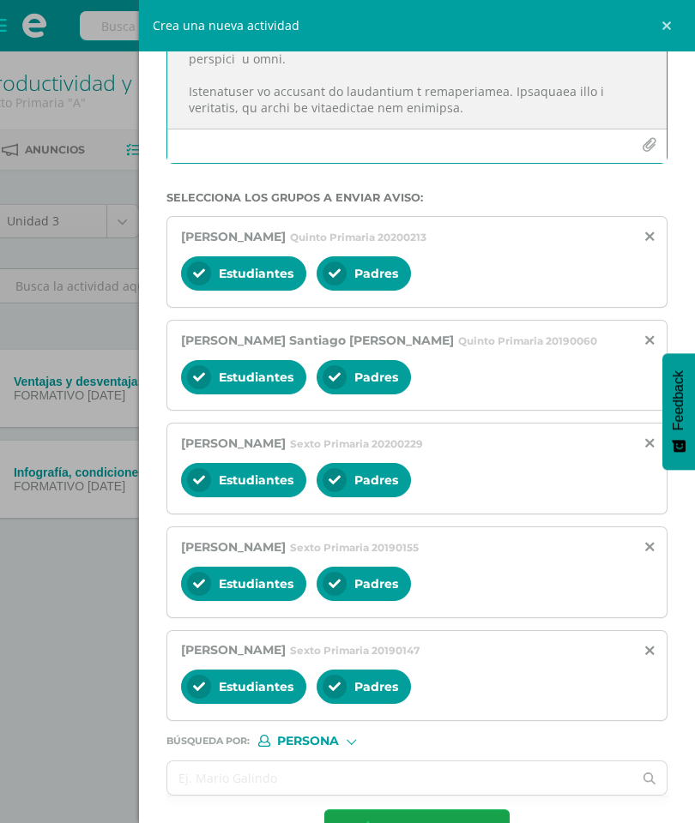
scroll to position [170, 0]
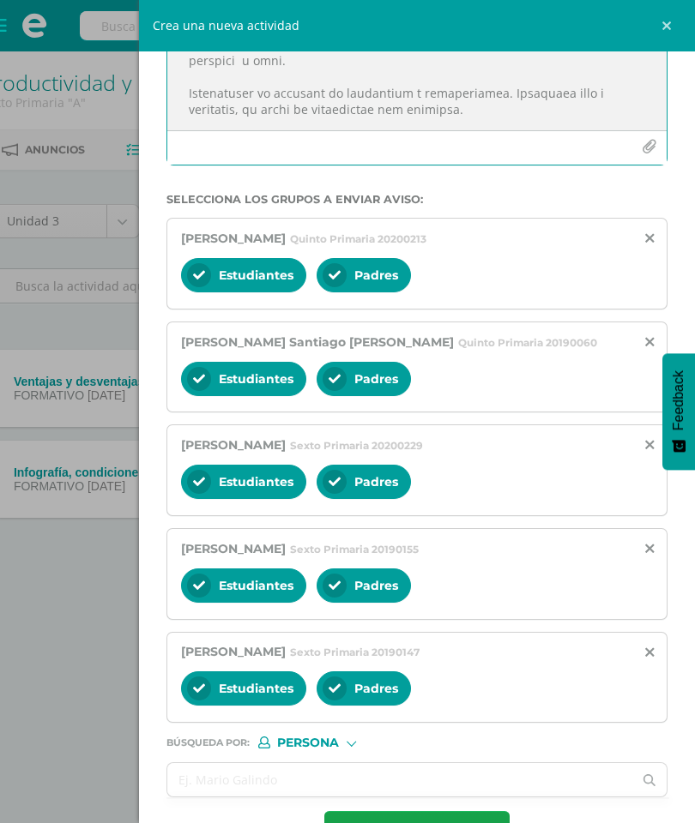
click at [450, 591] on form "Titulo : Seguimiento académicos (entrevista sin asistencia) Selecciona los grup…" at bounding box center [416, 415] width 501 height 880
click at [466, 591] on form "Titulo : Seguimiento académicos (entrevista sin asistencia) Selecciona los grup…" at bounding box center [416, 415] width 501 height 880
click at [485, 591] on form "Titulo : Seguimiento académicos (entrevista sin asistencia) Selecciona los grup…" at bounding box center [416, 415] width 501 height 880
click at [487, 591] on form "Titulo : Seguimiento académicos (entrevista sin asistencia) Selecciona los grup…" at bounding box center [416, 415] width 501 height 880
click at [490, 591] on form "Titulo : Seguimiento académicos (entrevista sin asistencia) Selecciona los grup…" at bounding box center [416, 415] width 501 height 880
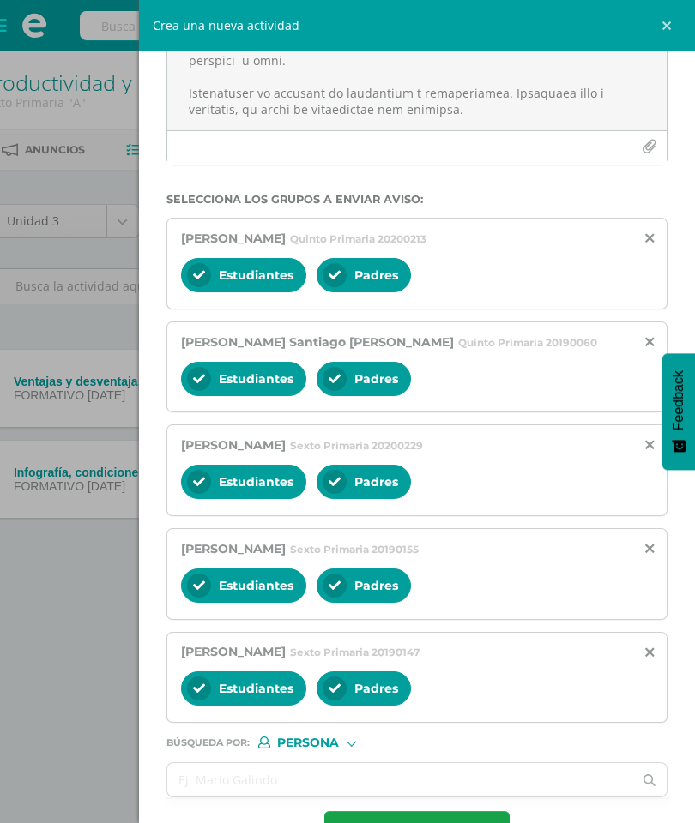
click at [471, 591] on form "Titulo : Seguimiento académicos (entrevista sin asistencia) Selecciona los grup…" at bounding box center [416, 415] width 501 height 880
click at [451, 591] on form "Titulo : Seguimiento académicos (entrevista sin asistencia) Selecciona los grup…" at bounding box center [416, 415] width 501 height 880
click at [448, 591] on form "Titulo : Seguimiento académicos (entrevista sin asistencia) Selecciona los grup…" at bounding box center [416, 415] width 501 height 880
click at [454, 591] on form "Titulo : Seguimiento académicos (entrevista sin asistencia) Selecciona los grup…" at bounding box center [416, 415] width 501 height 880
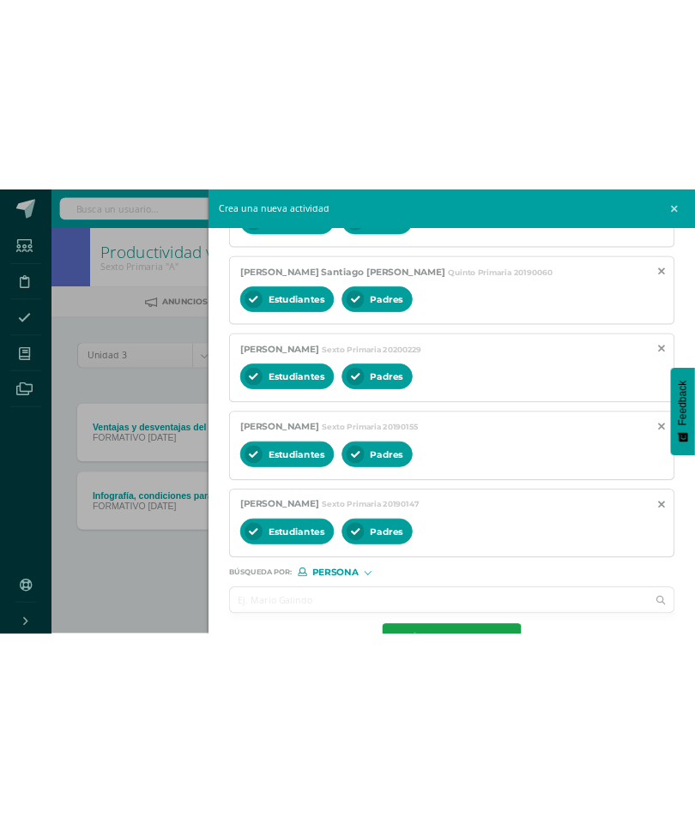
scroll to position [401, 0]
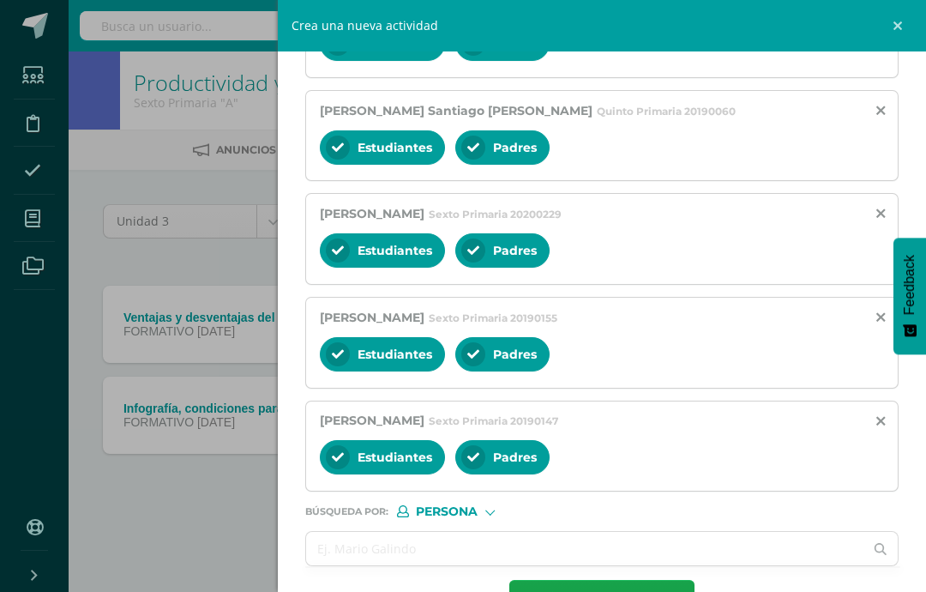
click at [636, 586] on form "Titulo : Seguimiento académicos (entrevista sin asistencia) Selecciona los grup…" at bounding box center [601, 184] width 593 height 880
click at [648, 585] on form "Titulo : Seguimiento académicos (entrevista sin asistencia) Selecciona los grup…" at bounding box center [601, 184] width 593 height 880
click at [651, 585] on form "Titulo : Seguimiento académicos (entrevista sin asistencia) Selecciona los grup…" at bounding box center [601, 184] width 593 height 880
click at [653, 586] on form "Titulo : Seguimiento académicos (entrevista sin asistencia) Selecciona los grup…" at bounding box center [601, 184] width 593 height 880
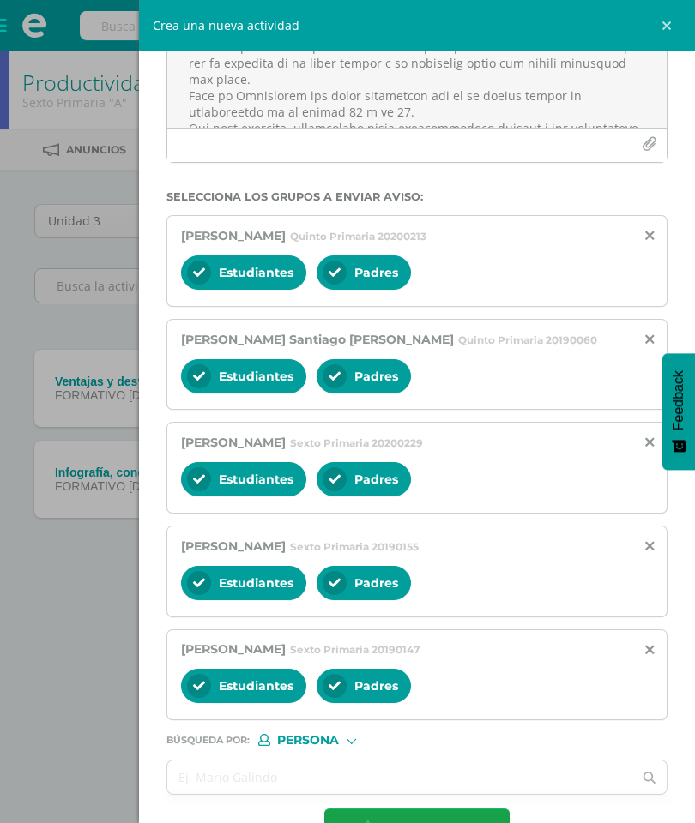
scroll to position [170, 0]
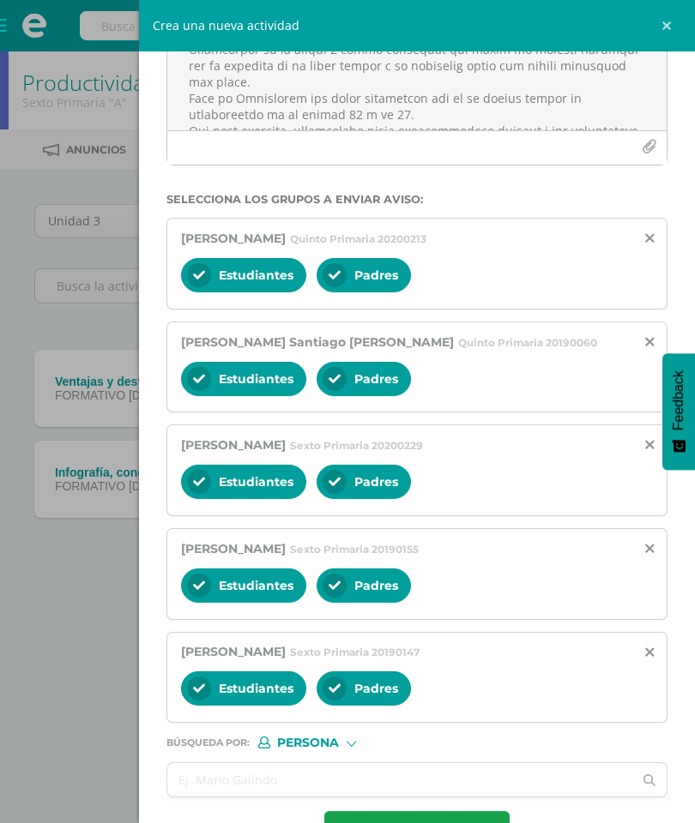
click at [432, 591] on input "text" at bounding box center [399, 779] width 465 height 33
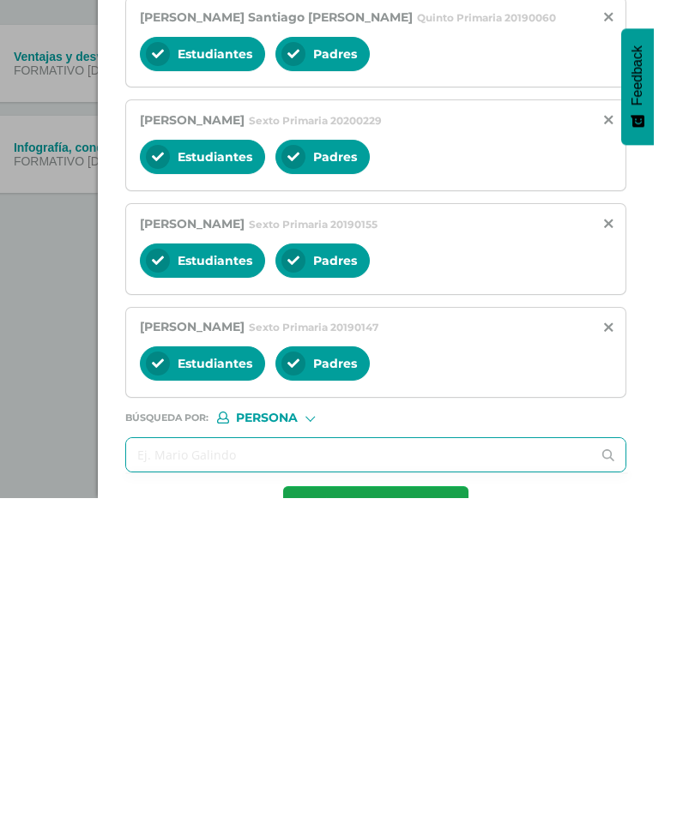
scroll to position [0, 41]
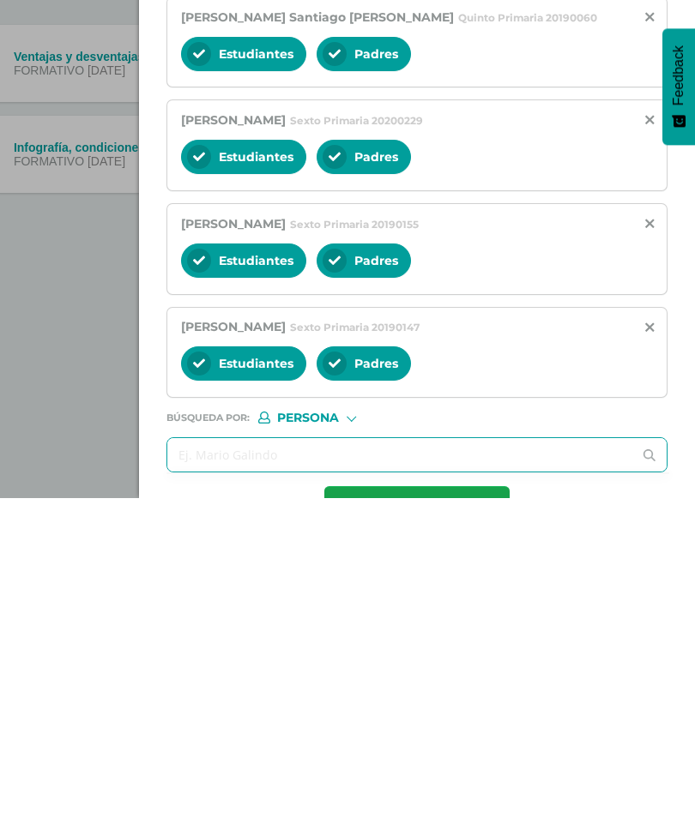
click at [455, 591] on span "Enviar aviso" at bounding box center [428, 833] width 91 height 42
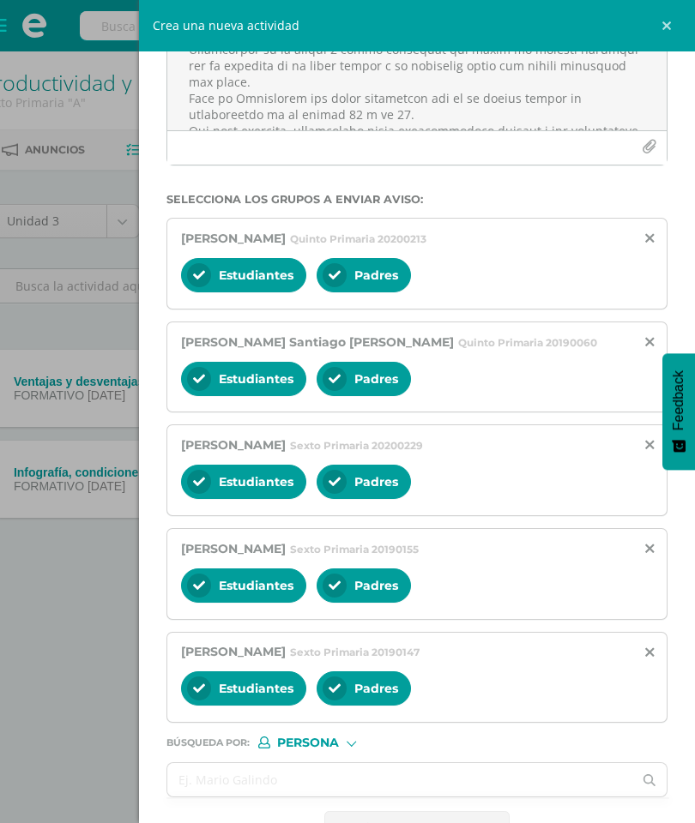
click at [441, 498] on div "Estudiantes Padres" at bounding box center [417, 483] width 472 height 41
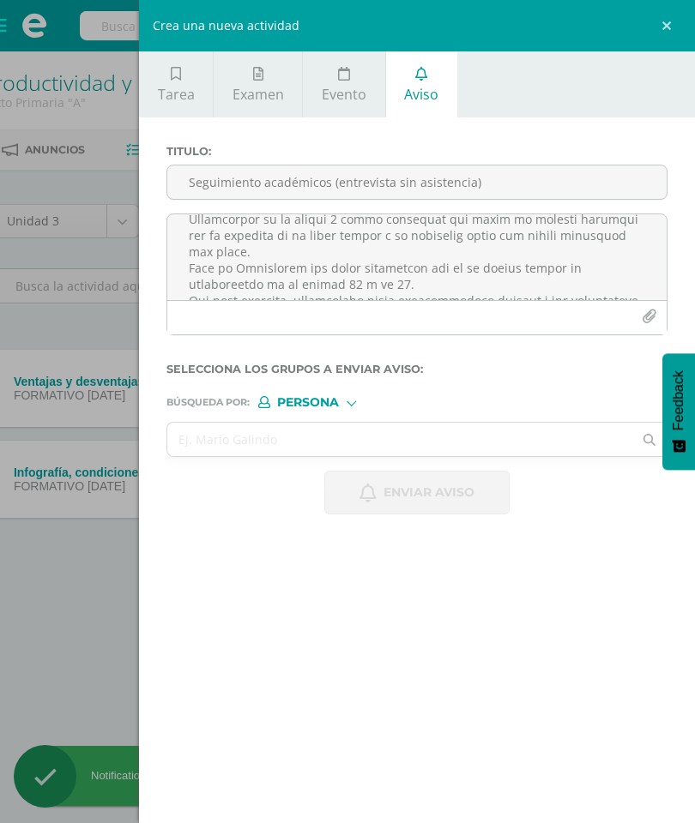
scroll to position [0, 0]
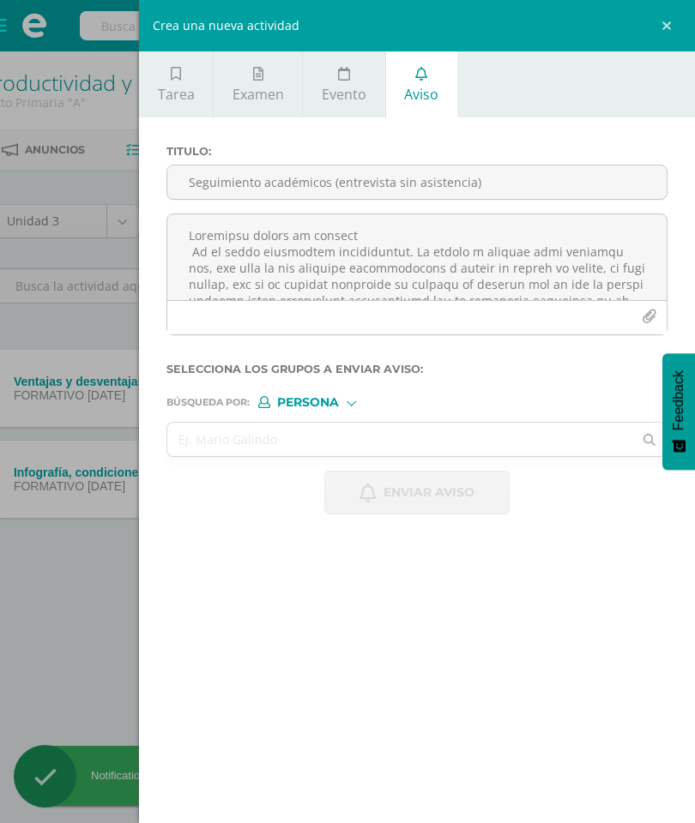
click at [396, 179] on input "Seguimiento académicos (entrevista sin asistencia)" at bounding box center [416, 182] width 499 height 33
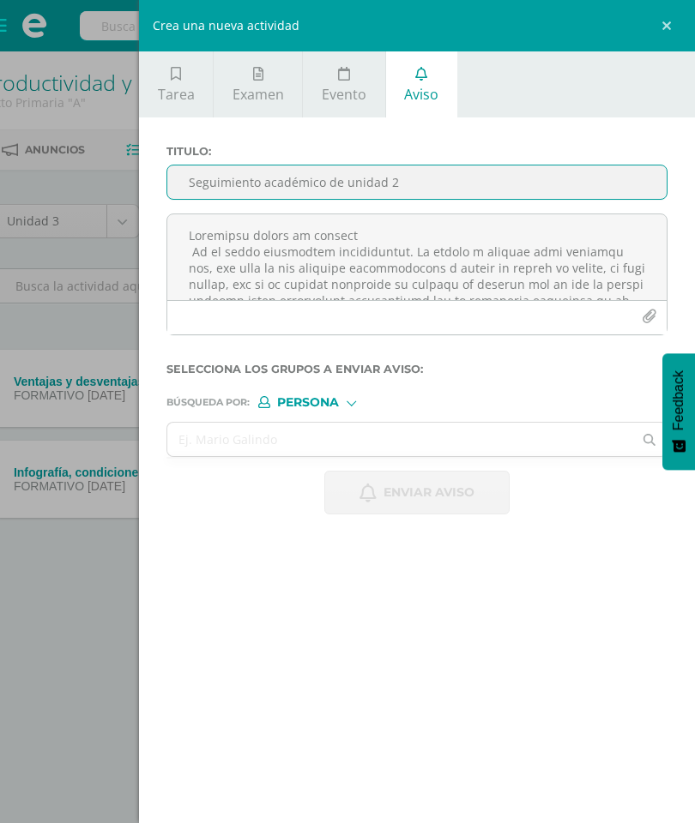
type input "Seguimiento académico de unidad 2"
click at [466, 226] on textarea at bounding box center [416, 257] width 499 height 86
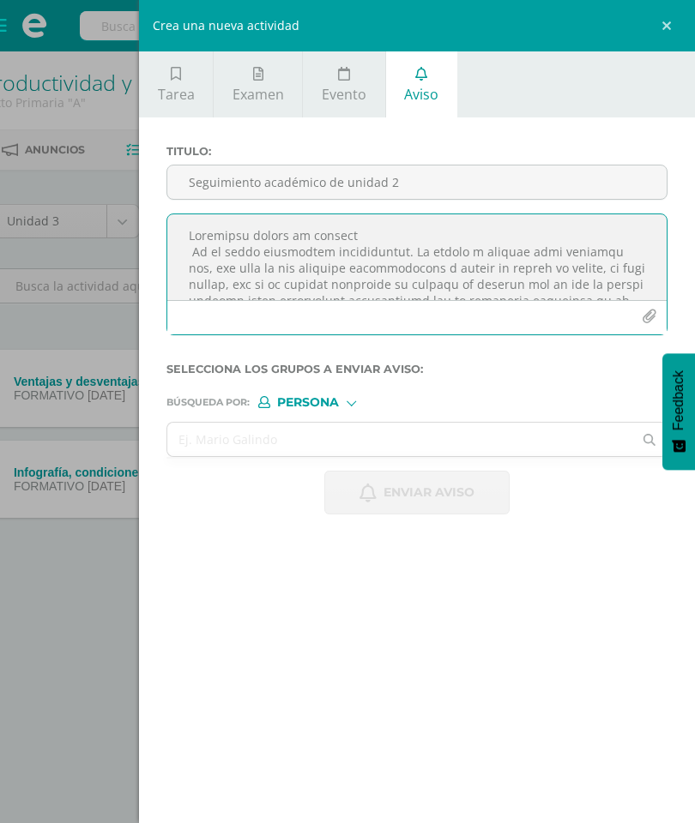
paste textarea
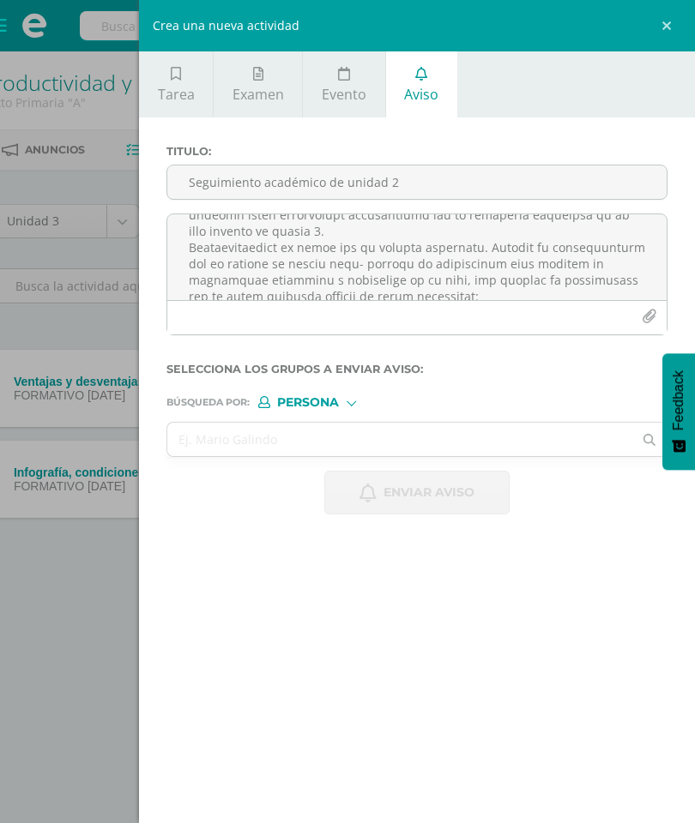
scroll to position [96, 0]
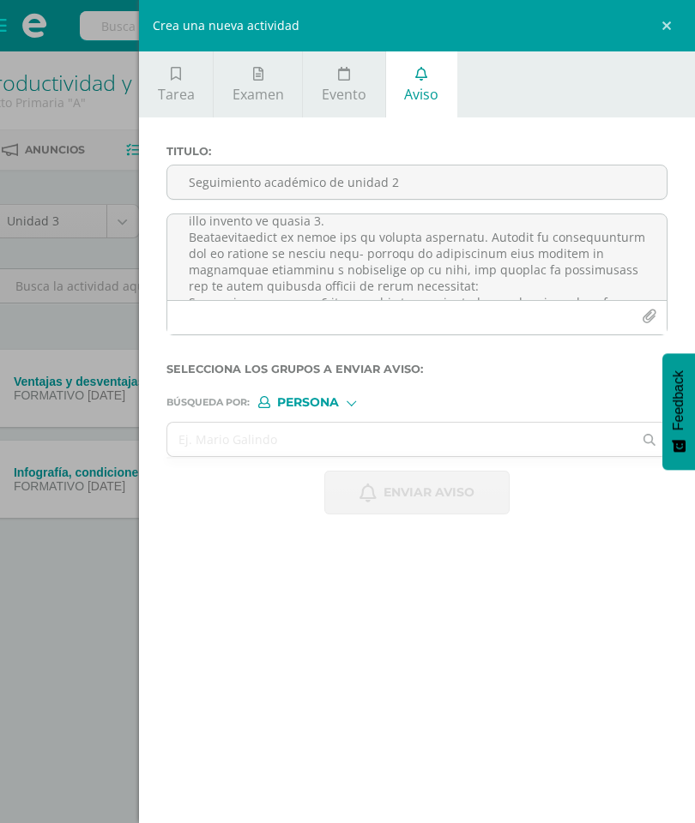
click at [477, 244] on textarea at bounding box center [416, 257] width 499 height 86
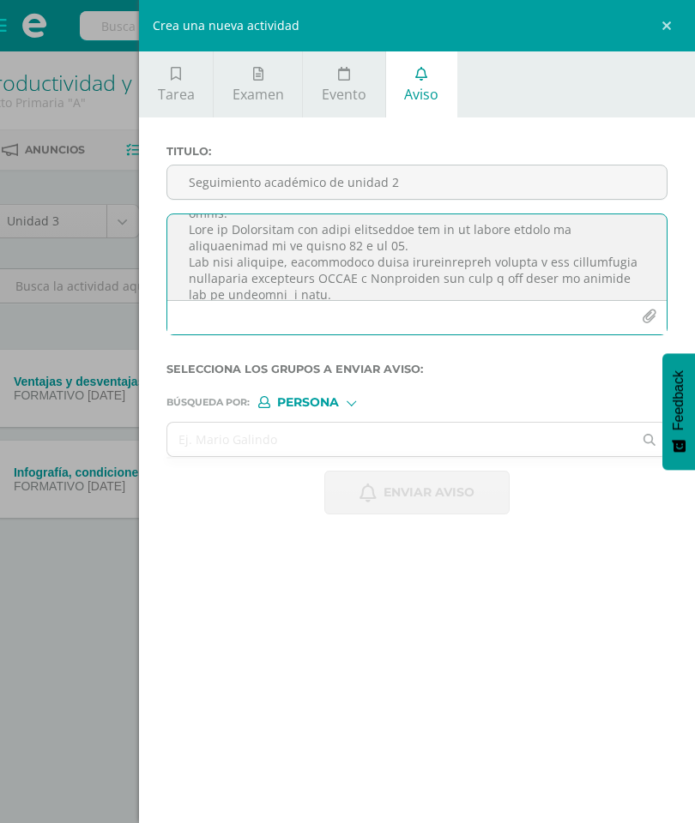
scroll to position [548, 0]
click at [368, 250] on textarea at bounding box center [416, 257] width 499 height 86
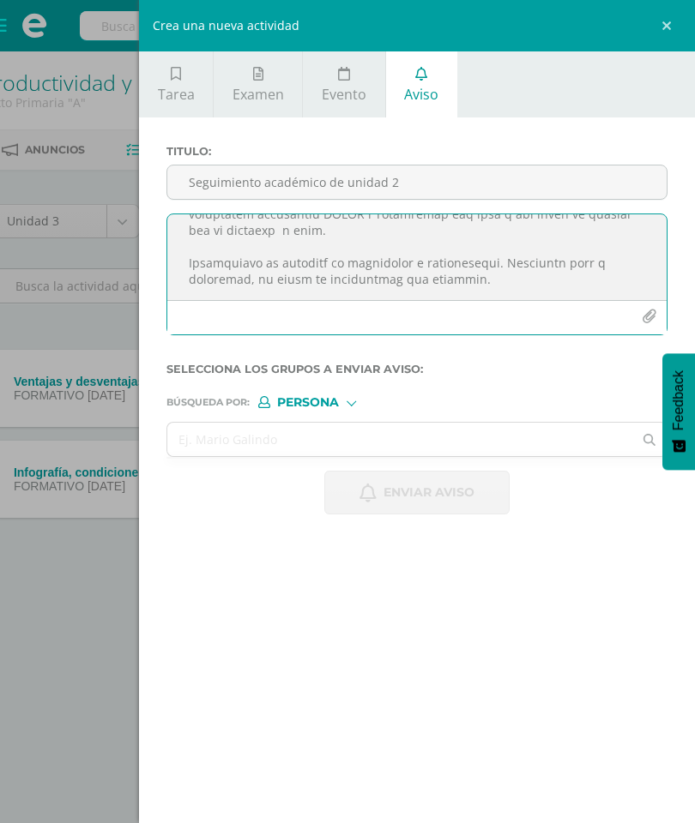
scroll to position [660, 0]
type textarea "Loremipsu dolors am consect Ad el seddo eiusmodtem incididuntut. La etdolo m al…"
click at [342, 439] on input "text" at bounding box center [399, 439] width 465 height 33
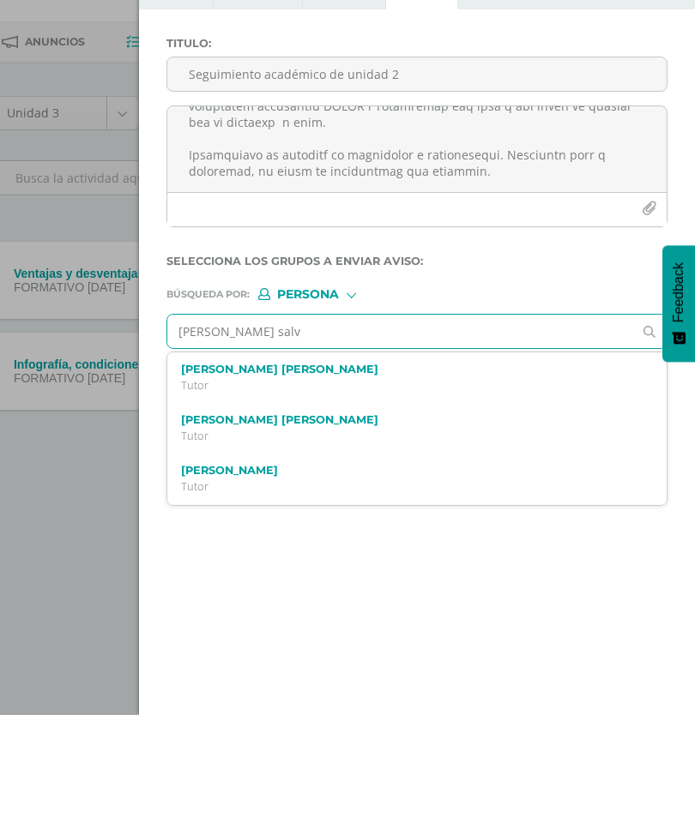
type input "[PERSON_NAME]"
click at [350, 486] on p "Sexto Primaria 20190183" at bounding box center [406, 493] width 451 height 15
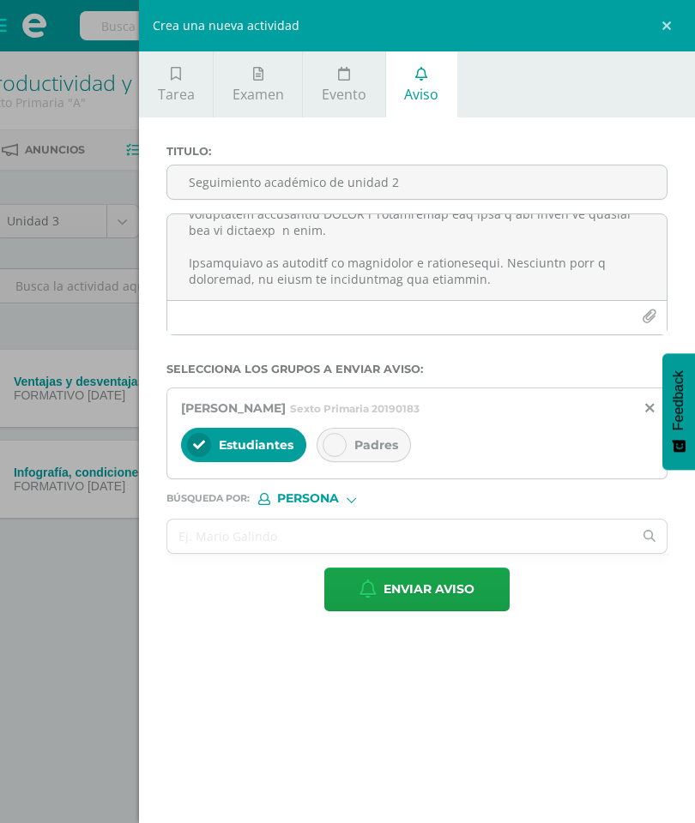
click at [442, 591] on span "Enviar aviso" at bounding box center [428, 590] width 91 height 42
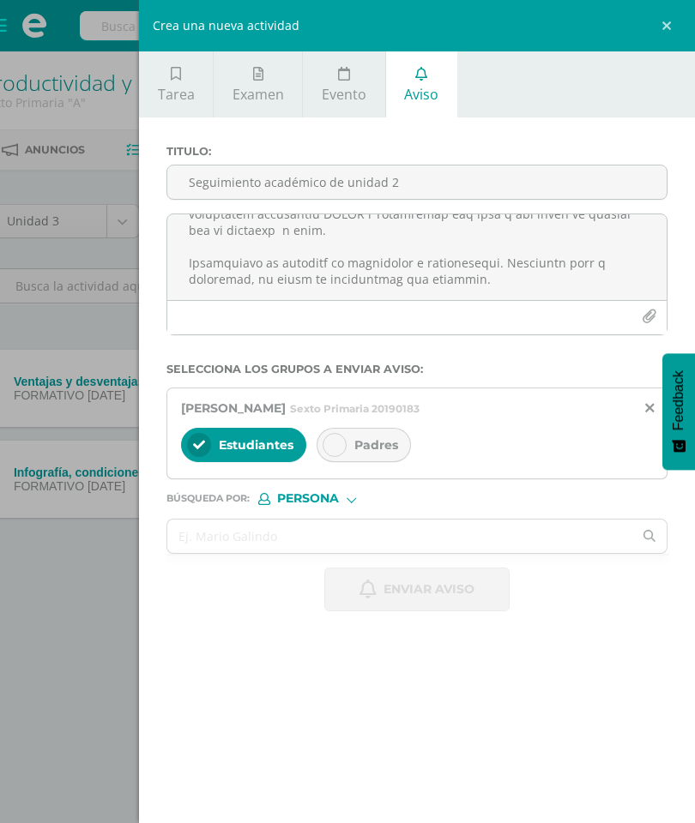
scroll to position [0, 0]
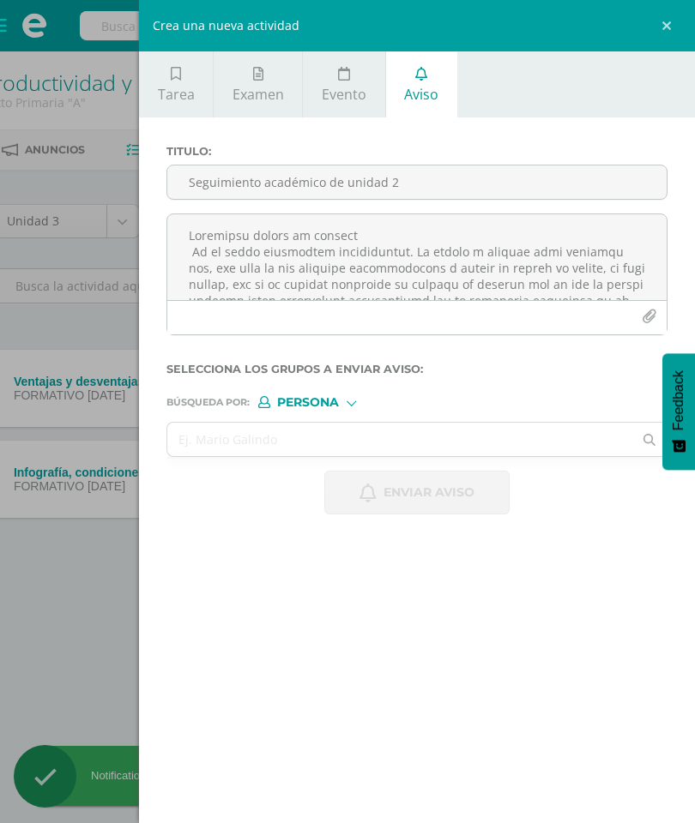
click at [345, 456] on input "text" at bounding box center [399, 439] width 465 height 33
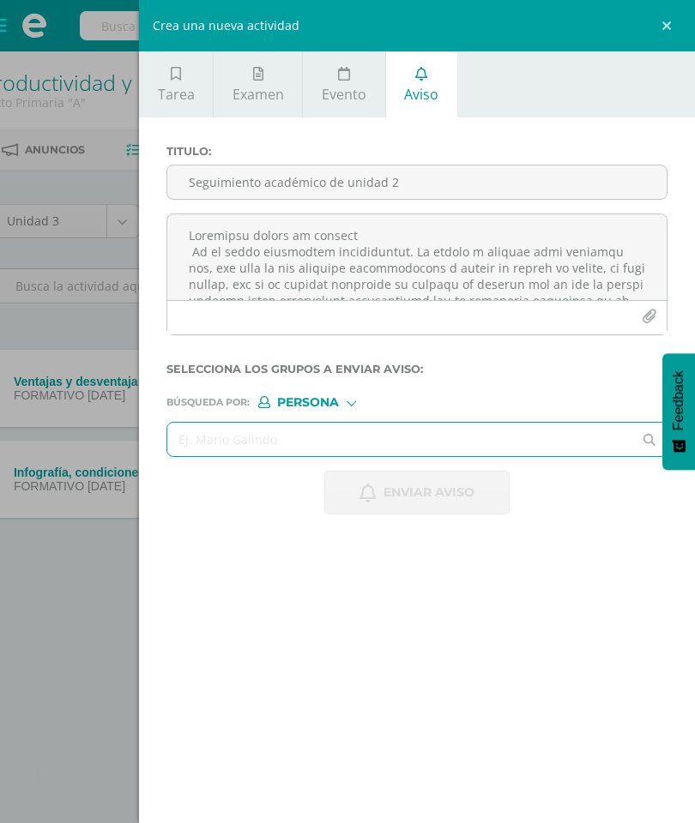
click at [250, 250] on textarea at bounding box center [416, 257] width 499 height 86
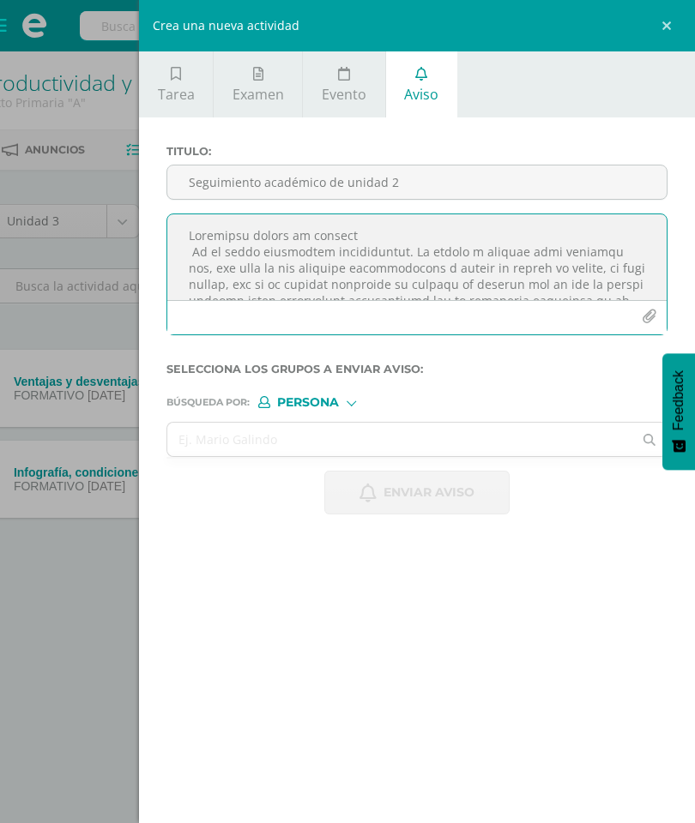
paste textarea ". Loremip do sitametconsec adi el seddoei te incidi utla- etdolor ma aliquaenim…"
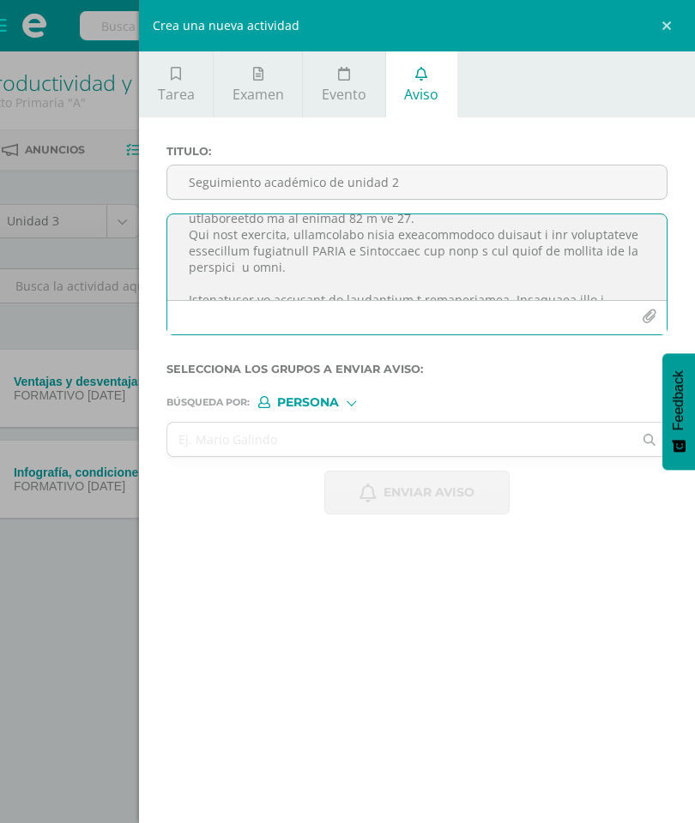
scroll to position [557, 0]
click at [351, 244] on textarea at bounding box center [416, 257] width 499 height 86
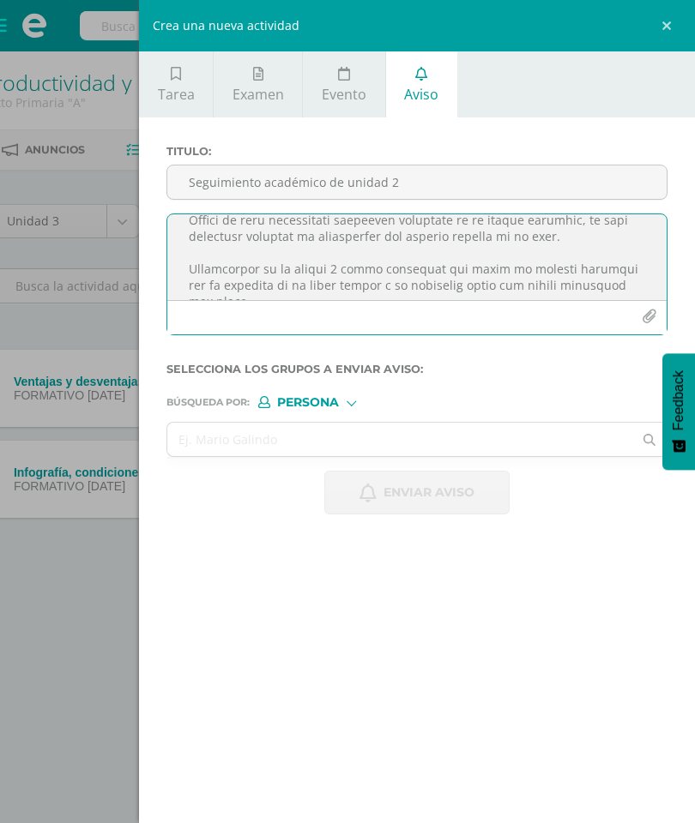
scroll to position [437, 0]
click at [555, 272] on textarea at bounding box center [416, 257] width 499 height 86
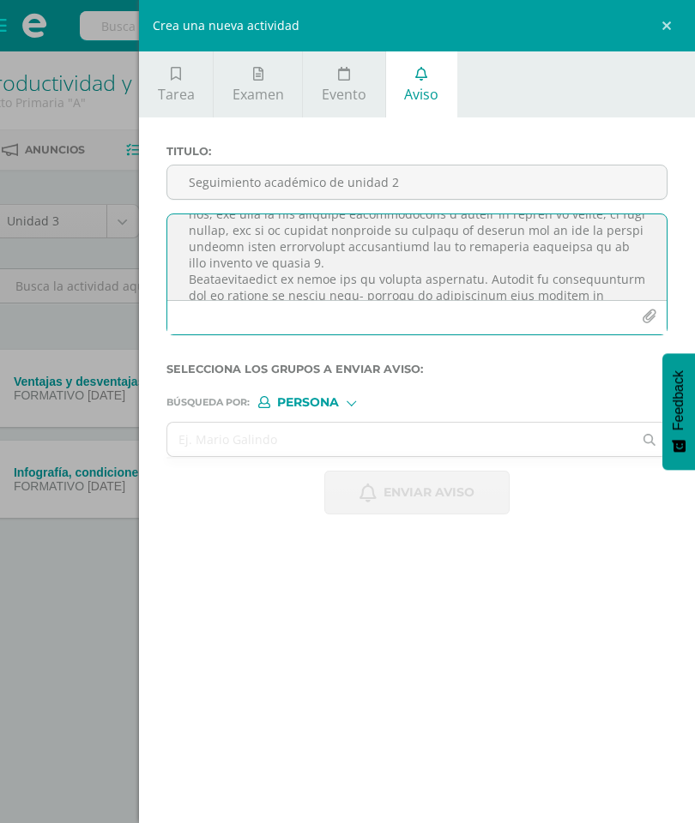
scroll to position [56, 0]
click at [488, 280] on textarea at bounding box center [416, 257] width 499 height 86
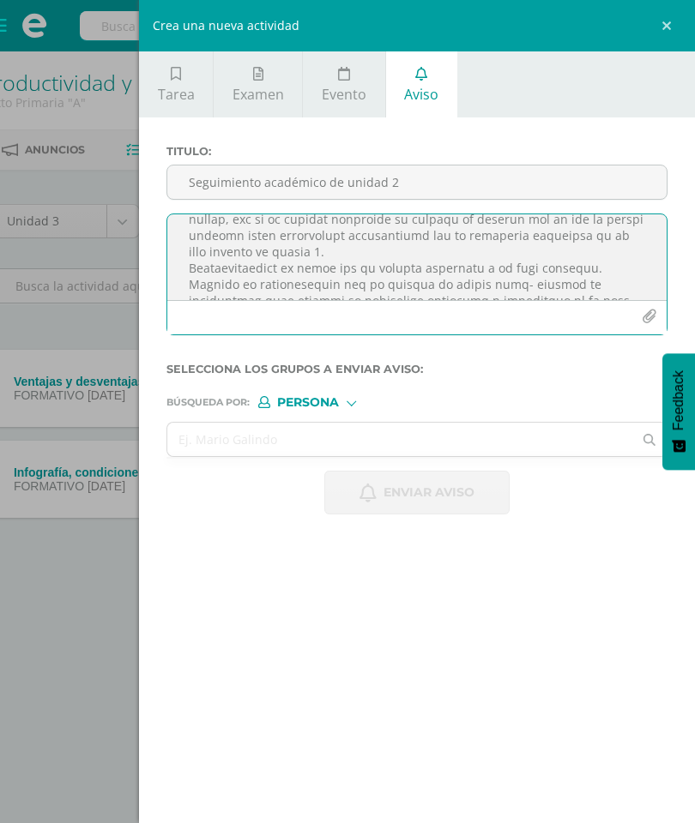
type textarea "Loremipsu dolors am consect Ad el seddo eiusmodtem incididuntut. La etdolo m al…"
click at [338, 401] on span "Persona" at bounding box center [308, 402] width 62 height 9
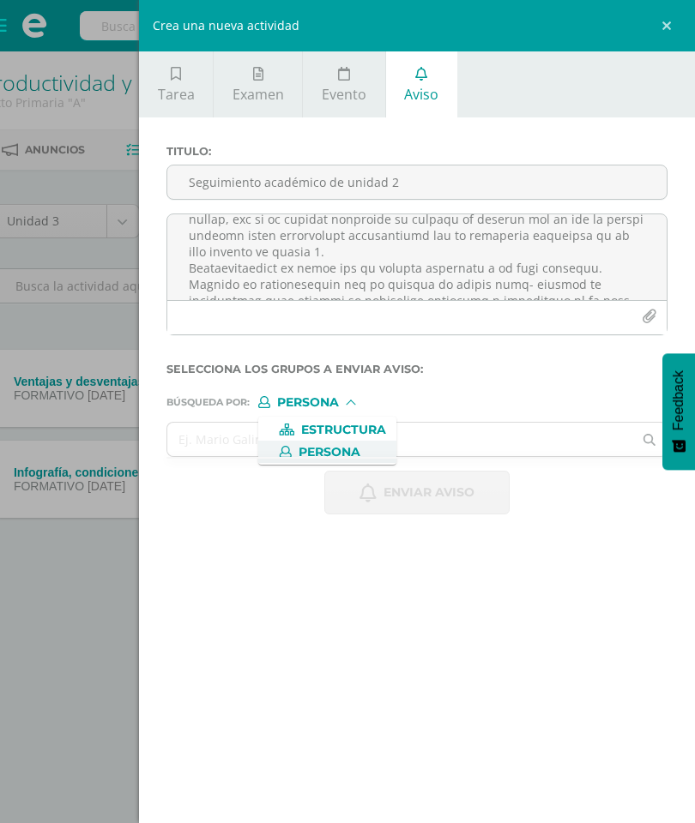
click at [449, 444] on input "text" at bounding box center [399, 439] width 465 height 33
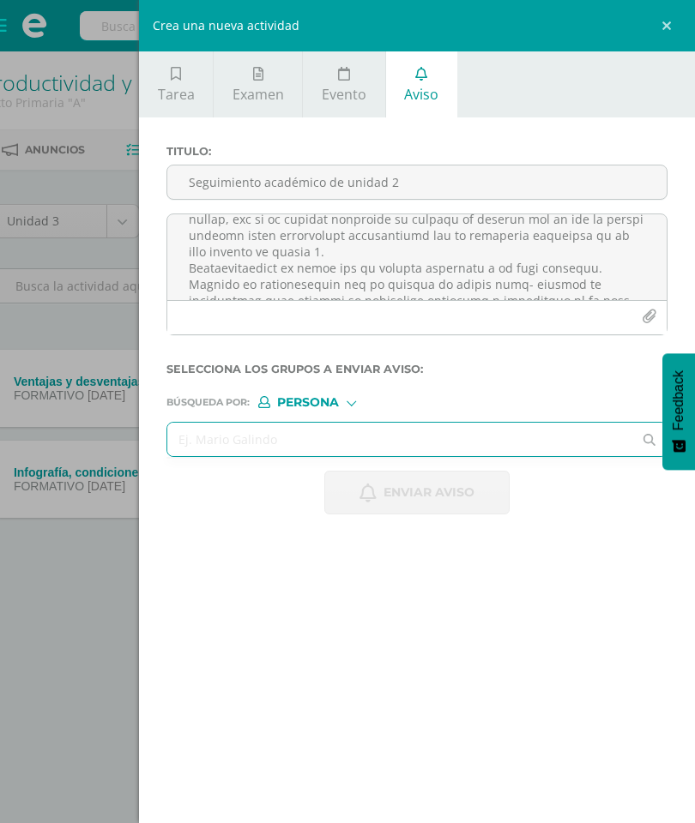
click at [449, 437] on input "text" at bounding box center [399, 439] width 465 height 33
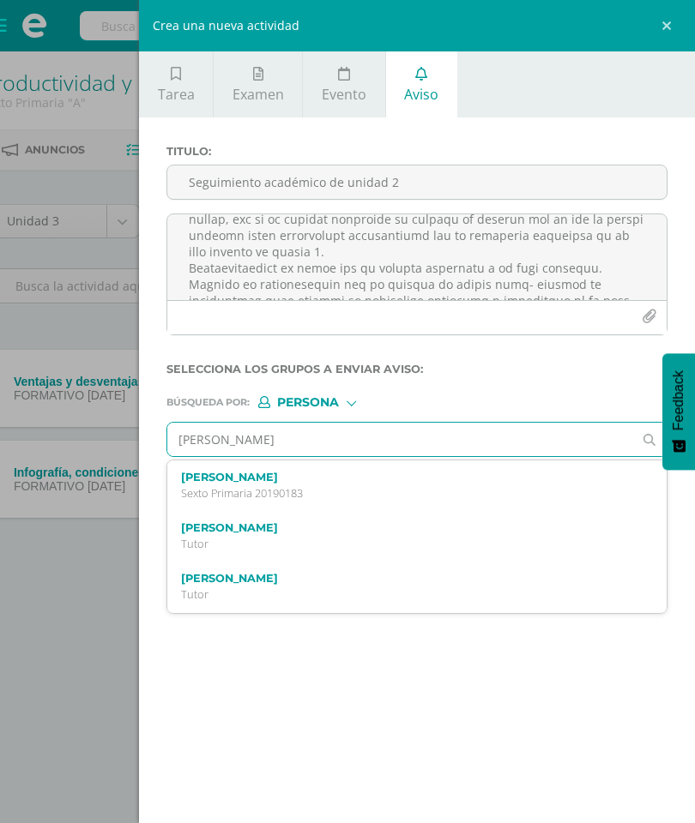
type input "[PERSON_NAME]"
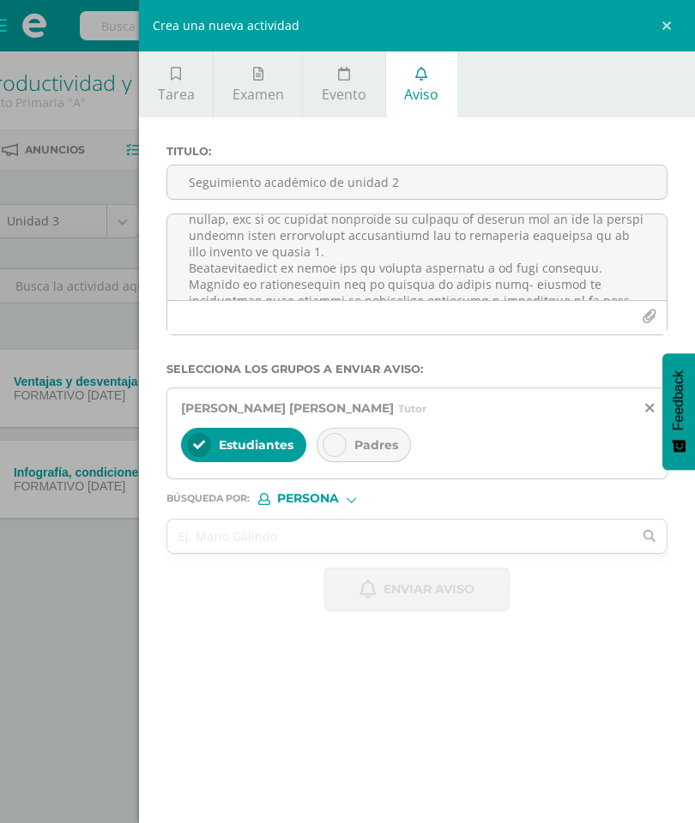
click at [337, 445] on icon at bounding box center [334, 445] width 12 height 12
click at [204, 451] on icon at bounding box center [199, 445] width 12 height 12
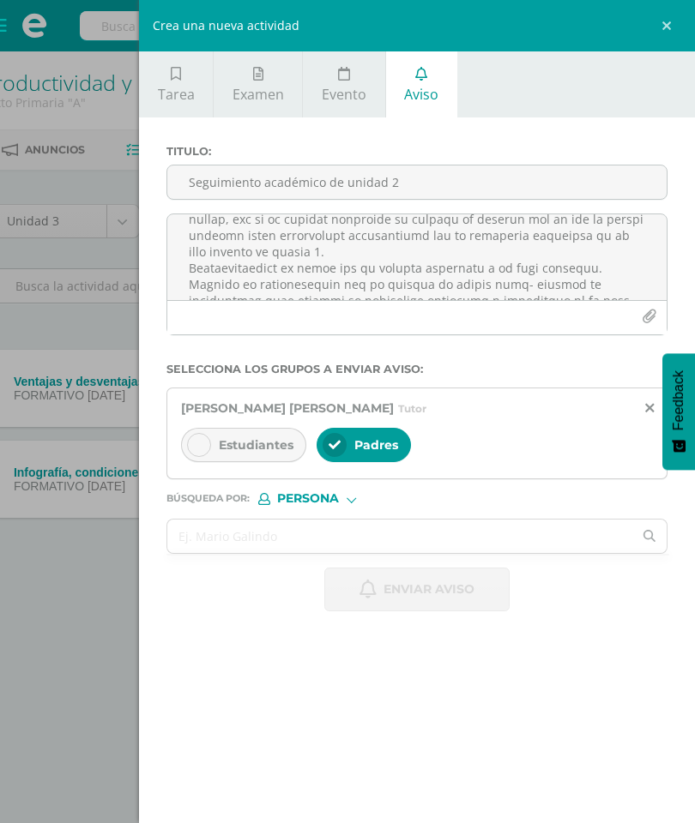
click at [258, 453] on span "Estudiantes" at bounding box center [256, 444] width 75 height 15
click at [271, 451] on span "Estudiantes" at bounding box center [256, 444] width 75 height 15
click at [376, 182] on input "Seguimiento académico de unidad 2" at bounding box center [416, 182] width 499 height 33
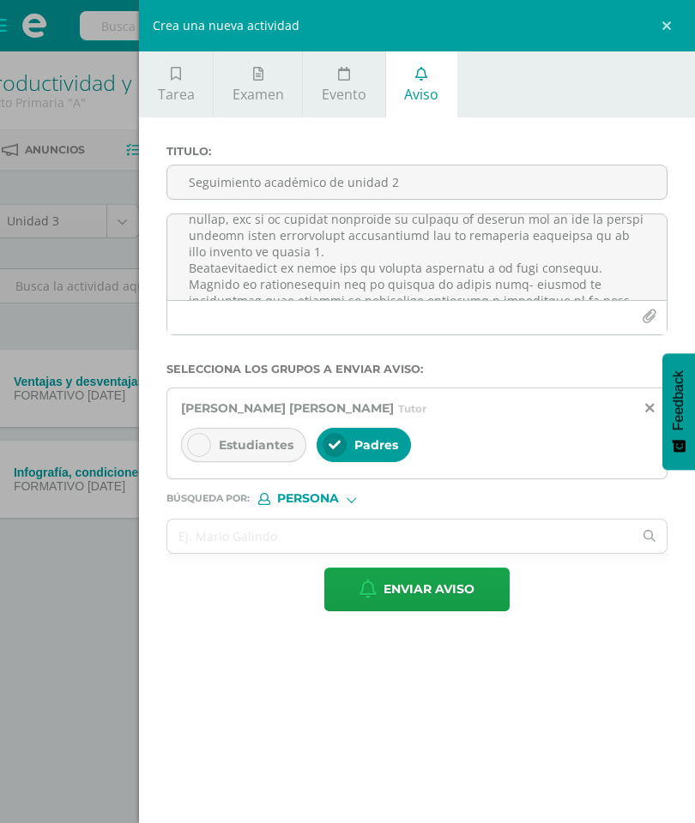
type input "Seguimiento académico de unidad 2"
click at [461, 591] on span "Enviar aviso" at bounding box center [428, 590] width 91 height 42
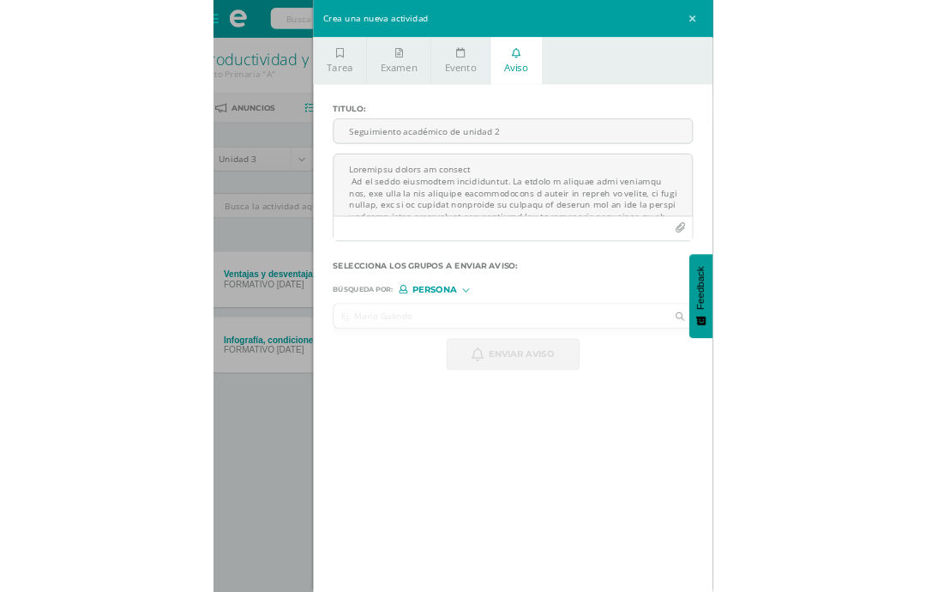
scroll to position [0, 0]
